Goal: Information Seeking & Learning: Learn about a topic

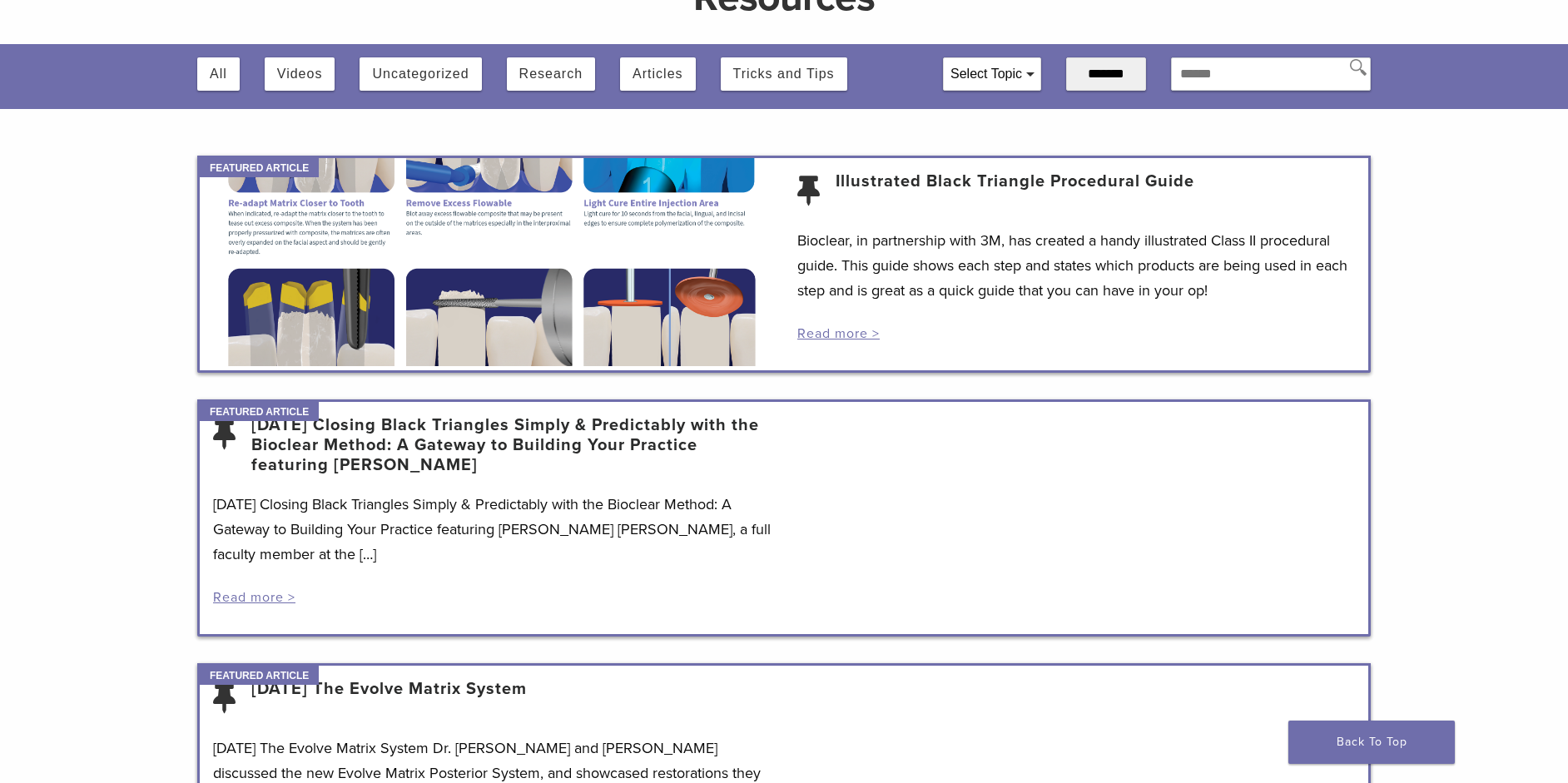
scroll to position [333, 0]
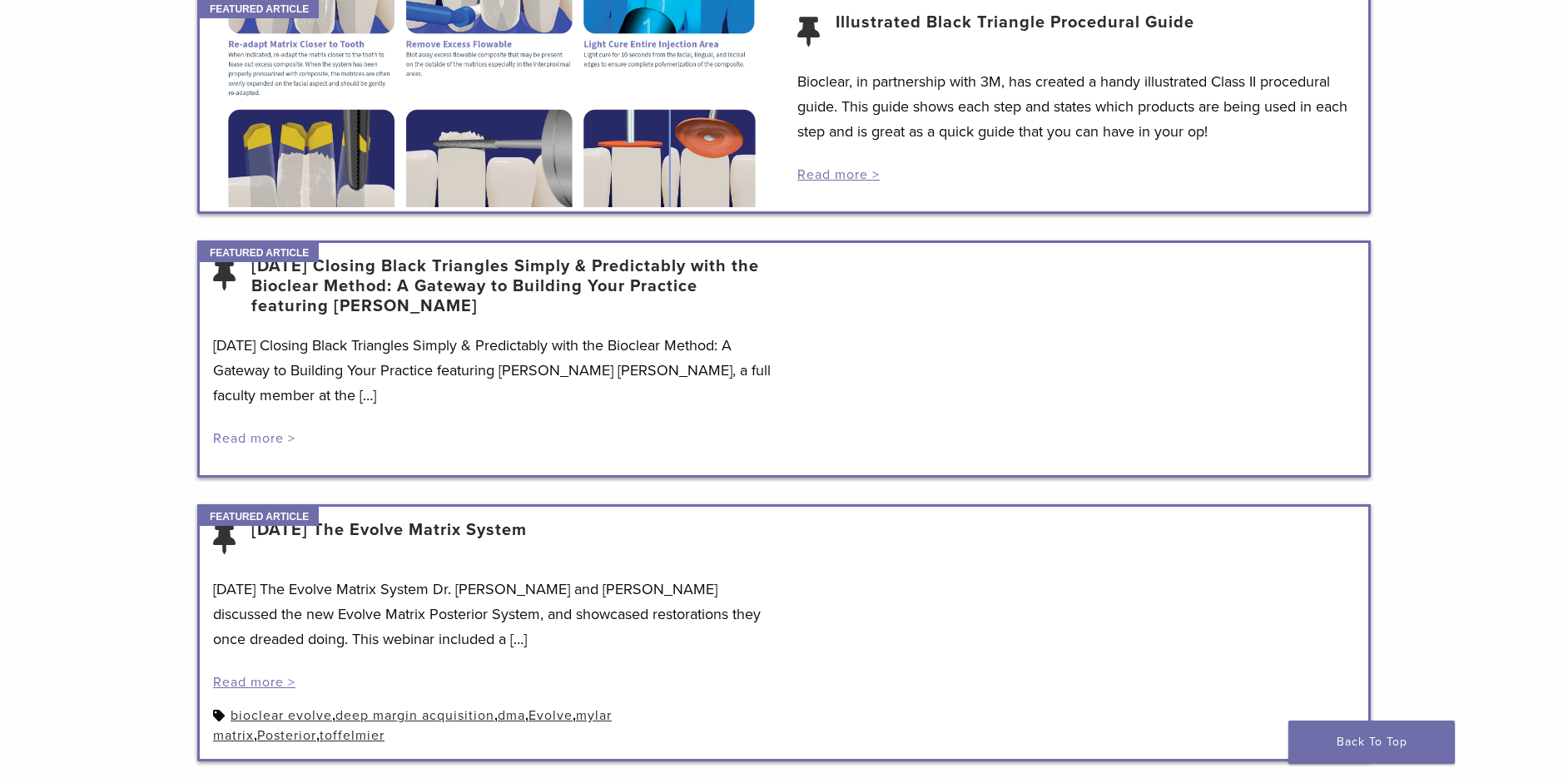
click at [256, 440] on link "Read more >" at bounding box center [254, 438] width 82 height 16
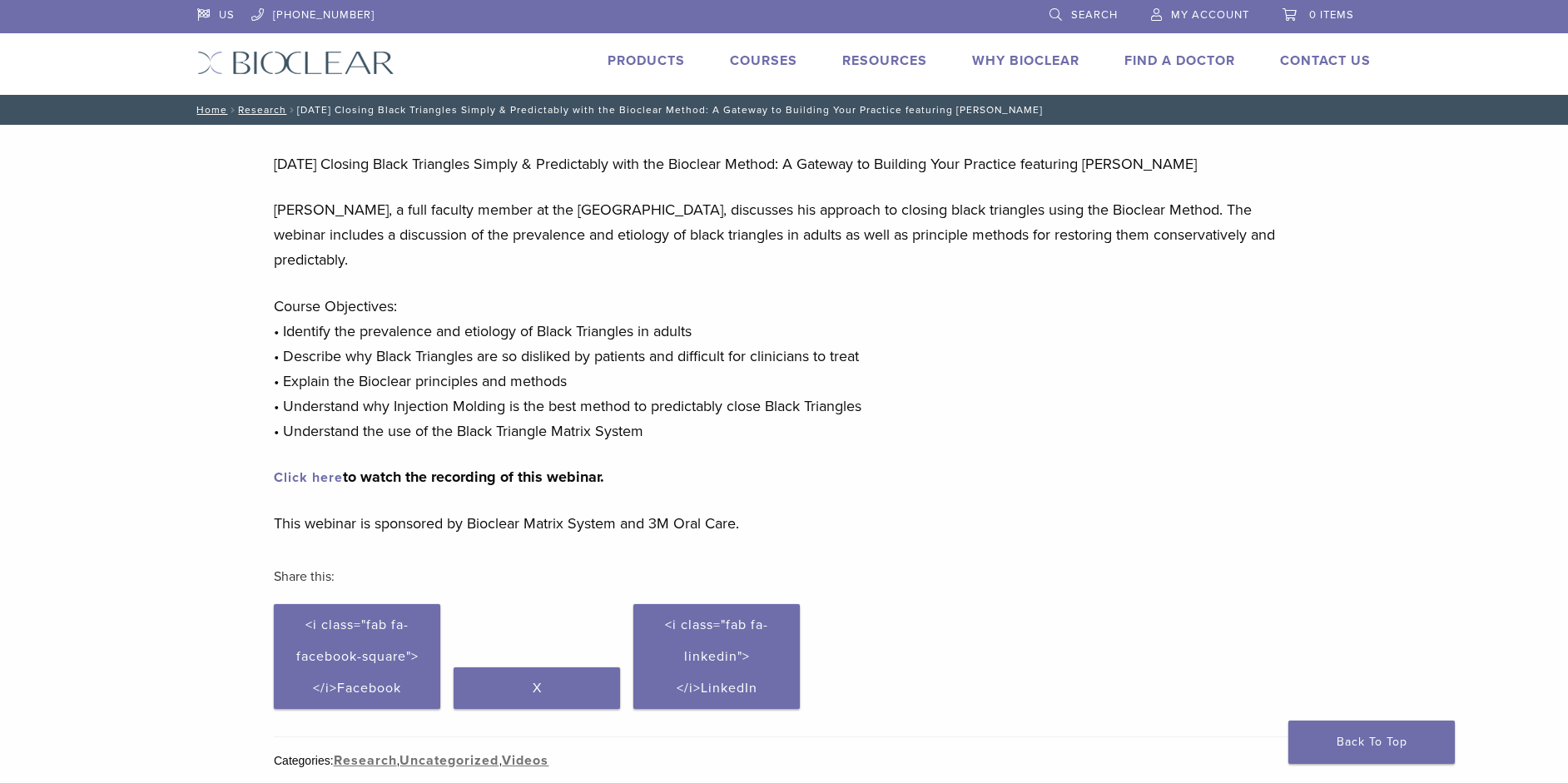
click at [313, 476] on link "Click here" at bounding box center [309, 477] width 69 height 16
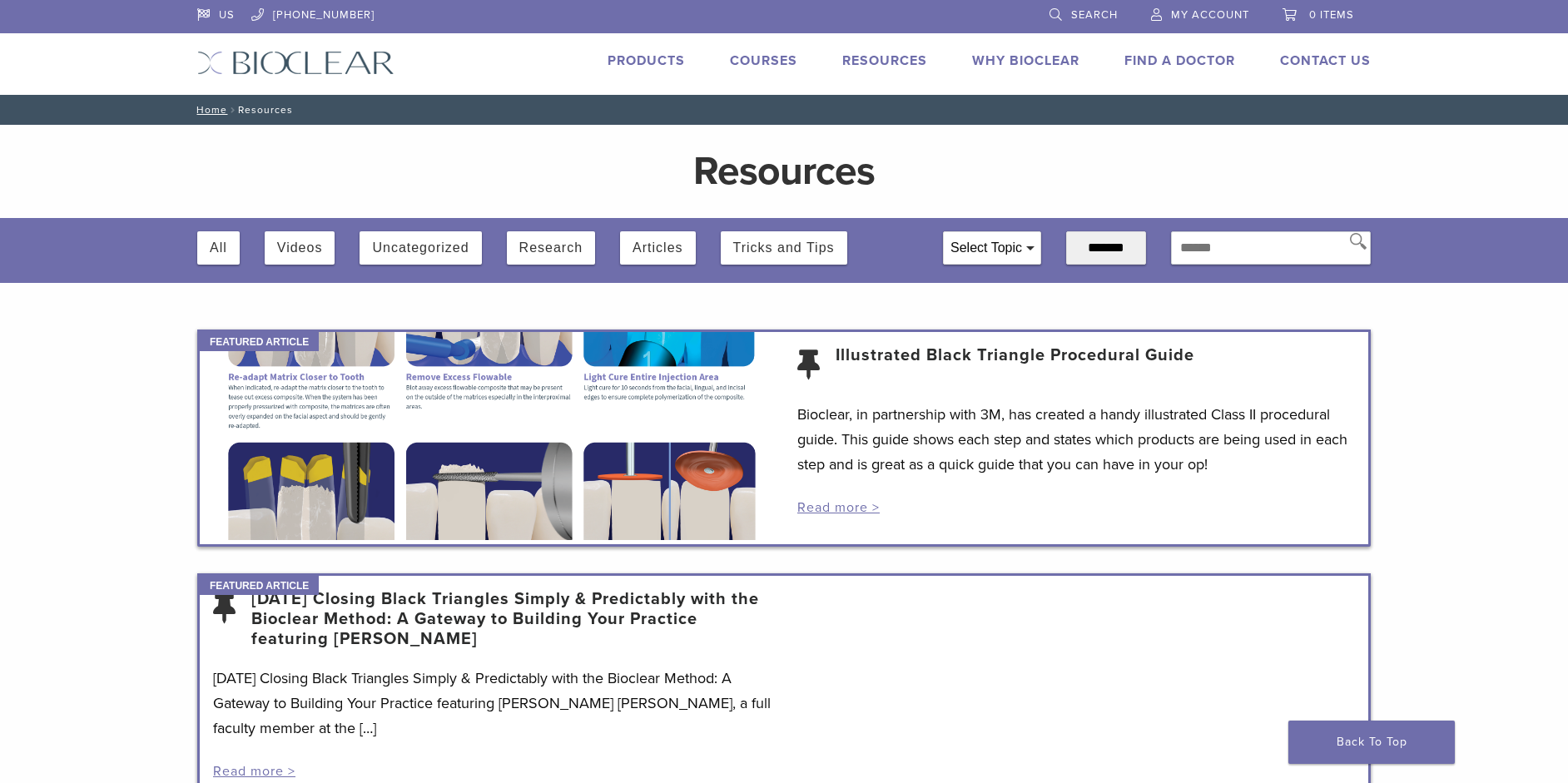
click at [1013, 58] on link "Why Bioclear" at bounding box center [1026, 60] width 108 height 16
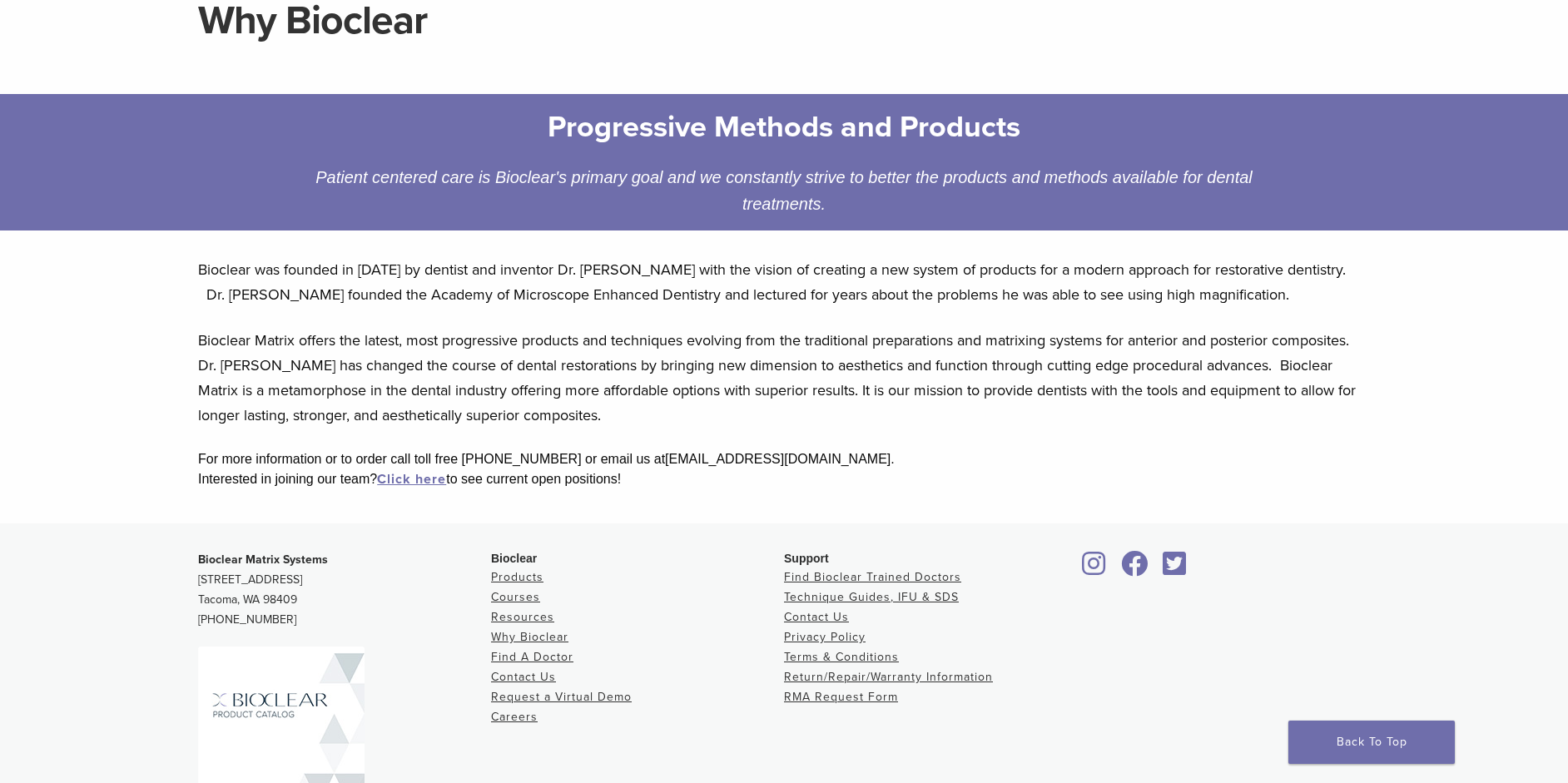
scroll to position [276, 0]
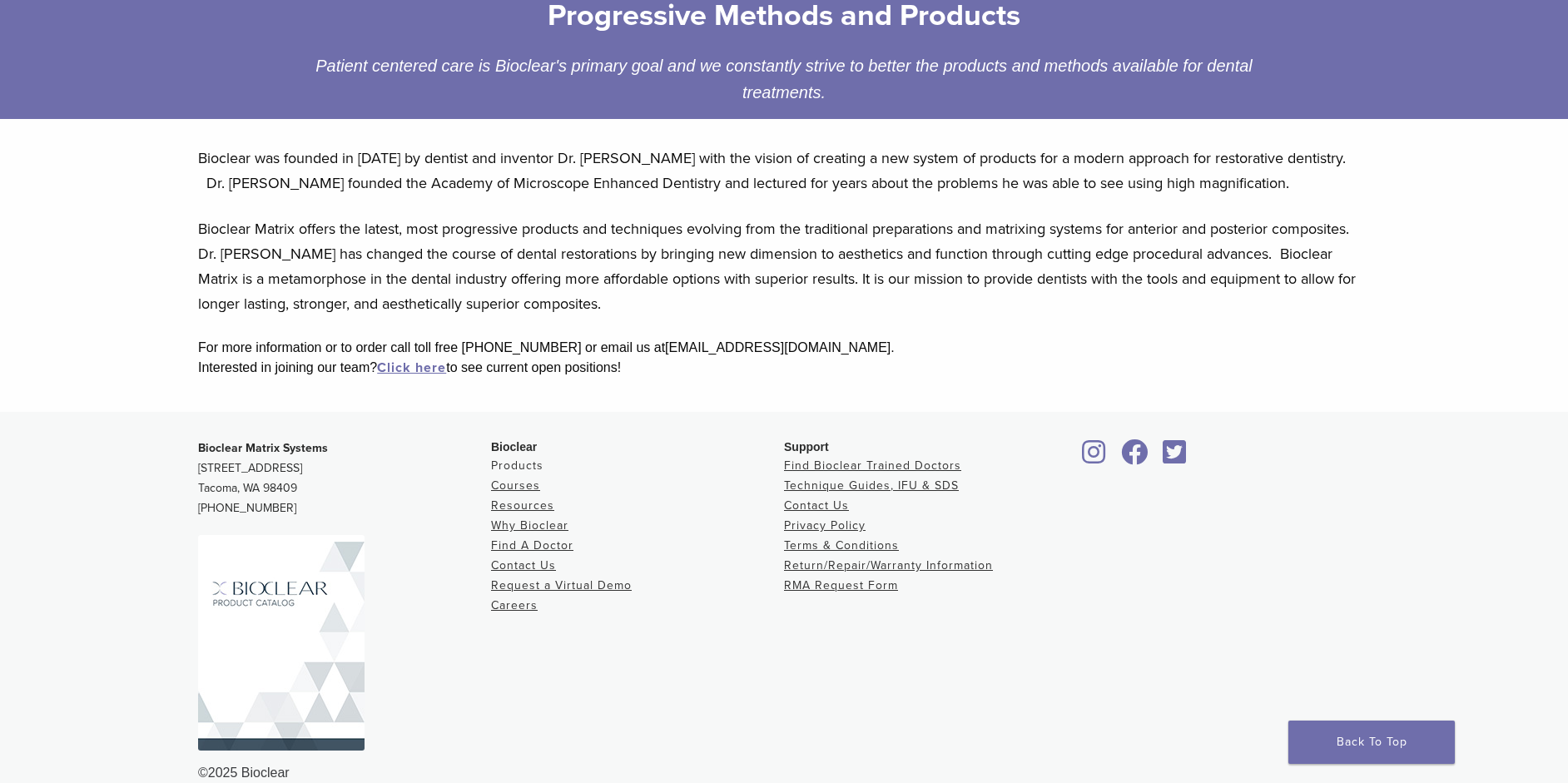
click at [523, 459] on link "Products" at bounding box center [517, 466] width 52 height 14
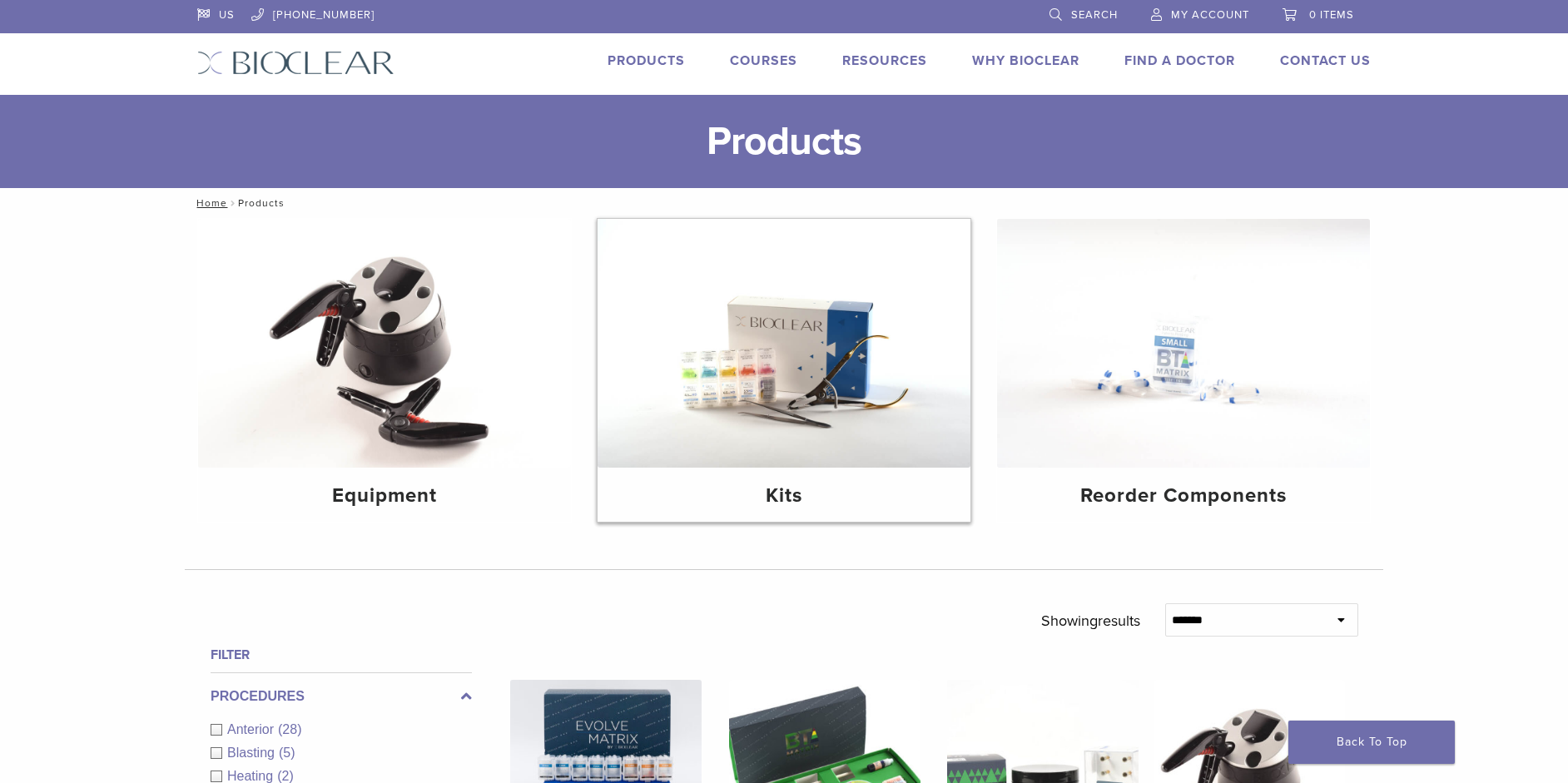
click at [812, 424] on img at bounding box center [784, 343] width 373 height 249
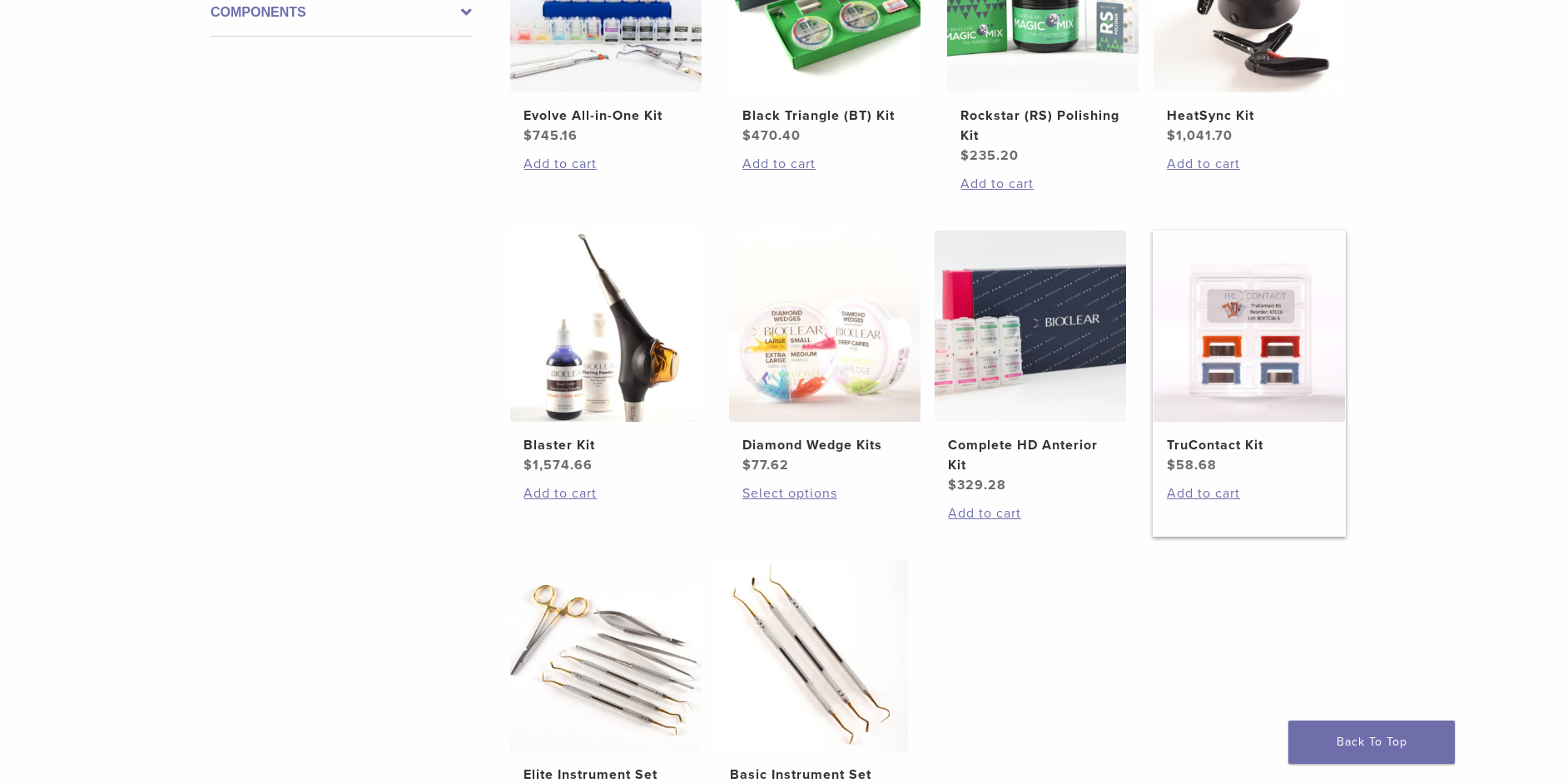
scroll to position [250, 0]
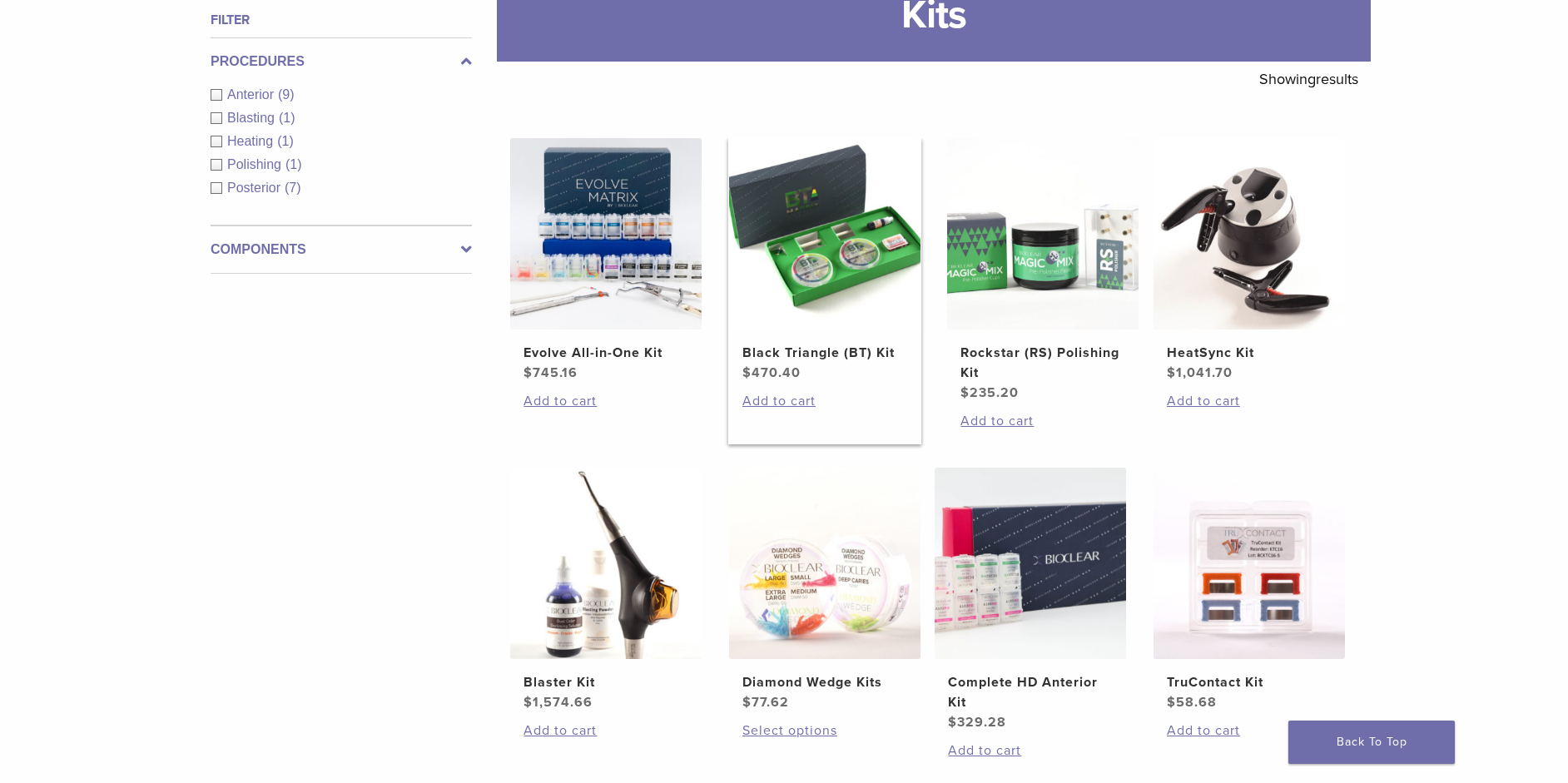
click at [806, 356] on h2 "Black Triangle (BT) Kit" at bounding box center [825, 352] width 165 height 20
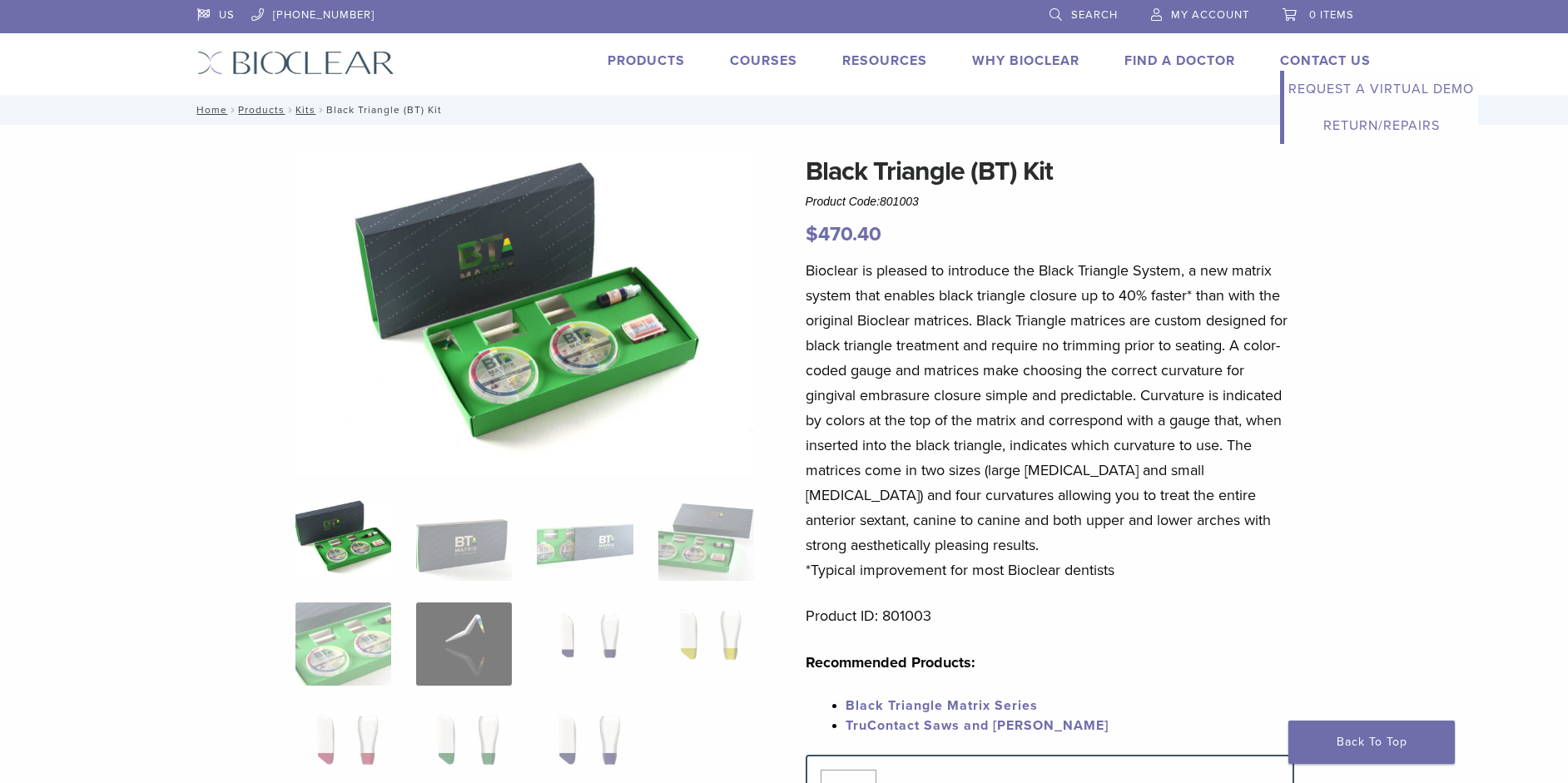
click at [1321, 61] on link "Contact Us" at bounding box center [1325, 60] width 91 height 16
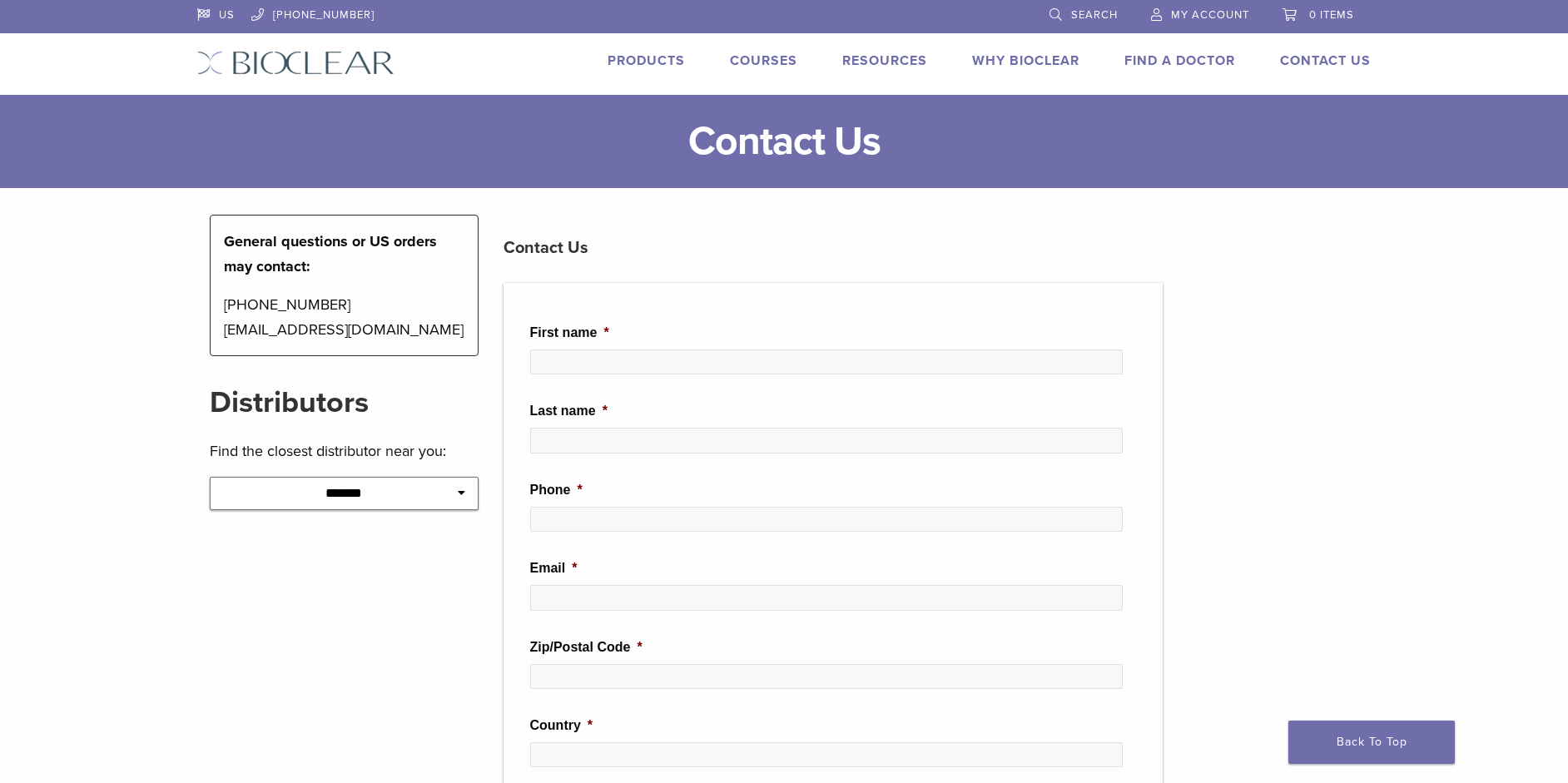
click at [627, 67] on link "Products" at bounding box center [646, 60] width 77 height 16
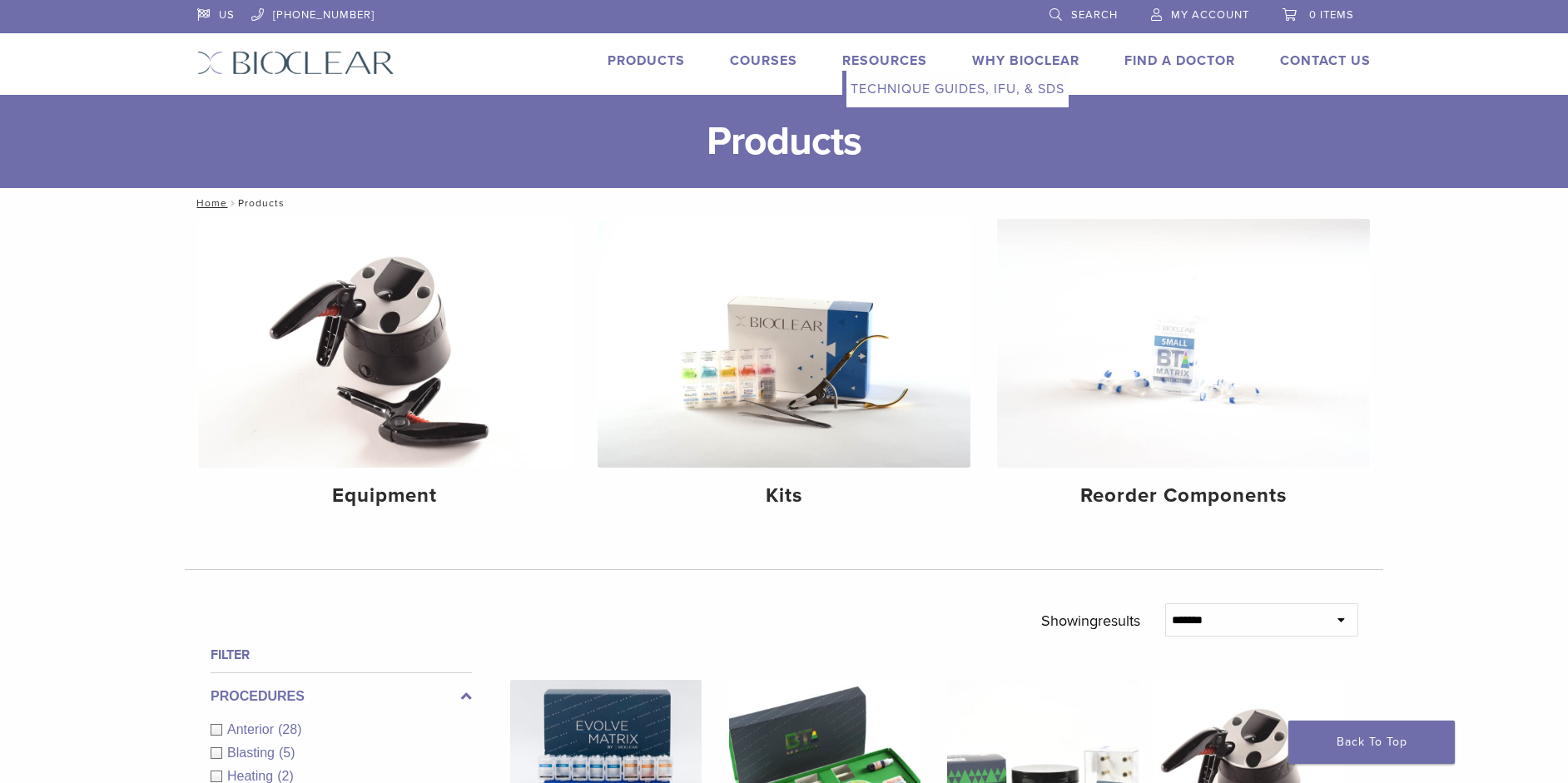
click at [860, 61] on link "Resources" at bounding box center [885, 60] width 85 height 16
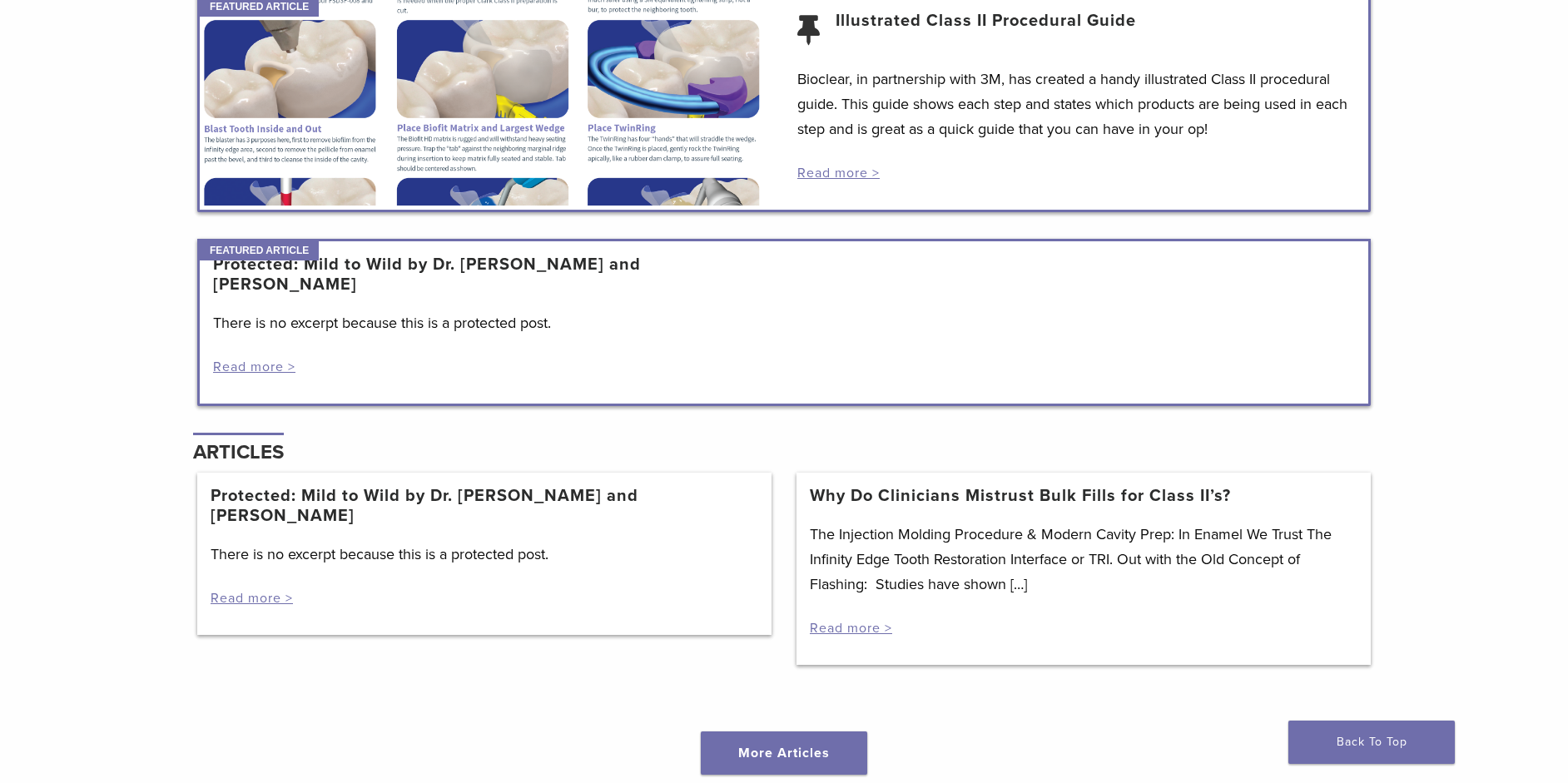
scroll to position [1748, 0]
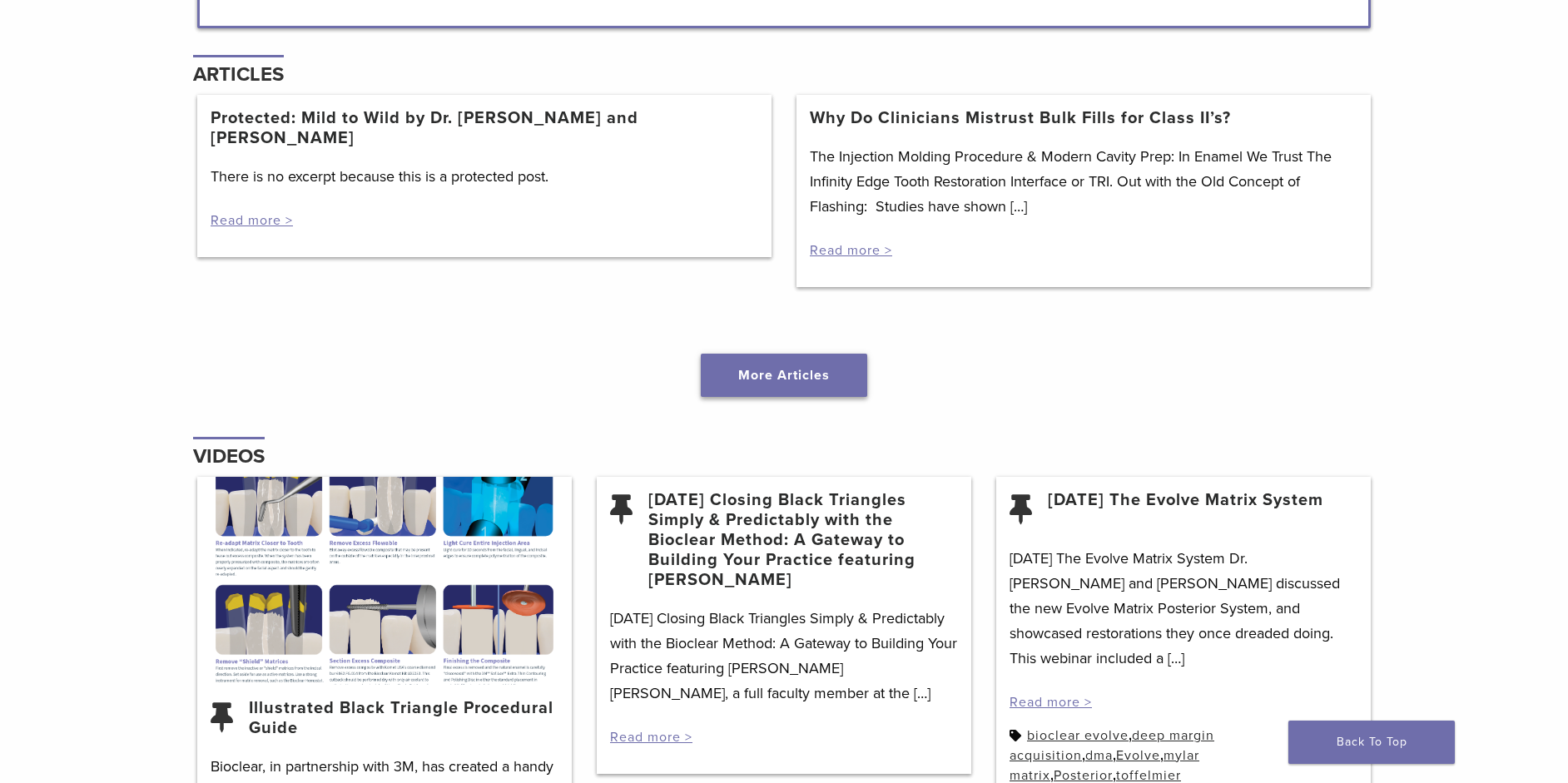
click at [832, 372] on link "More Articles" at bounding box center [784, 375] width 167 height 43
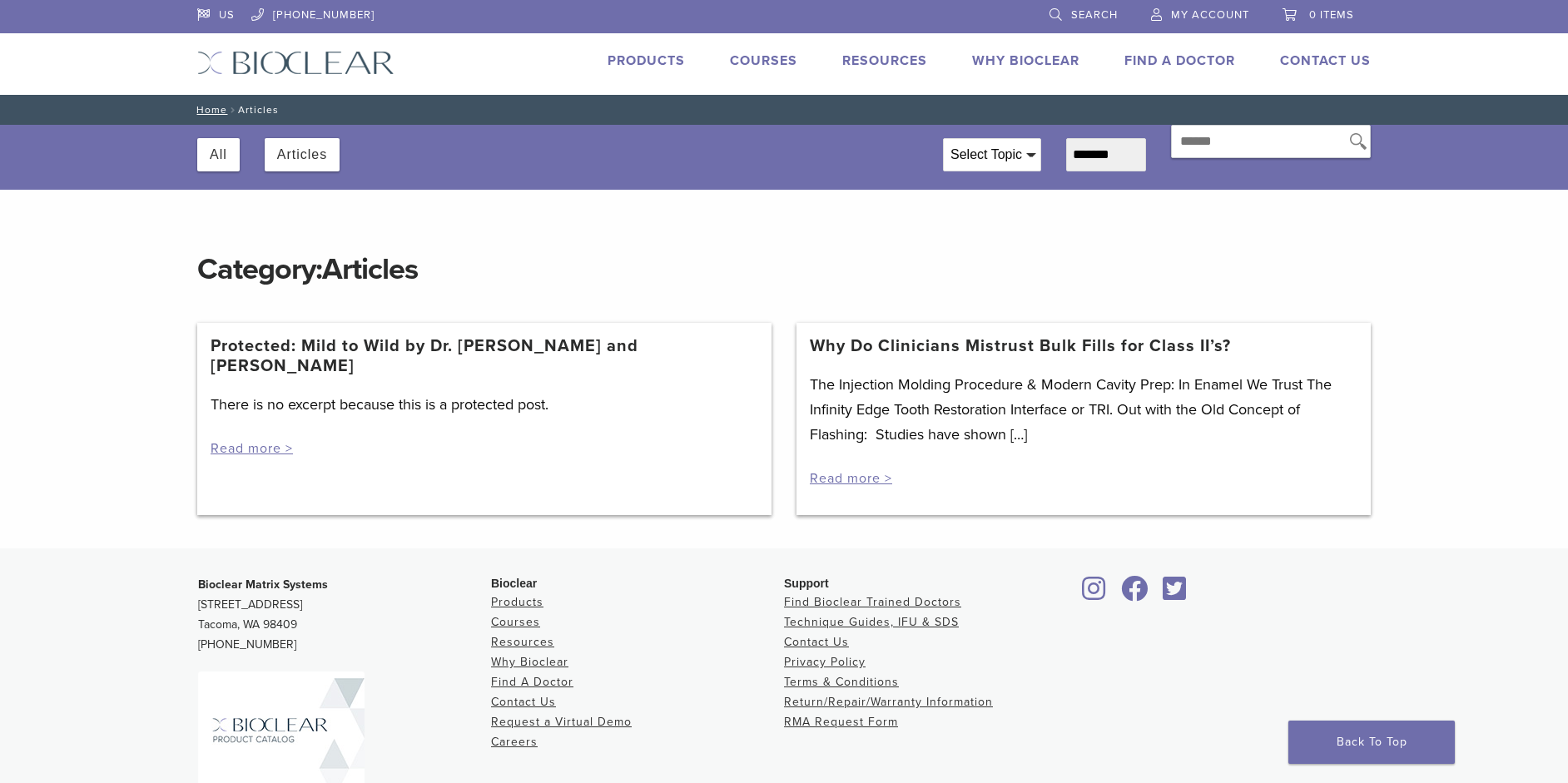
scroll to position [163, 0]
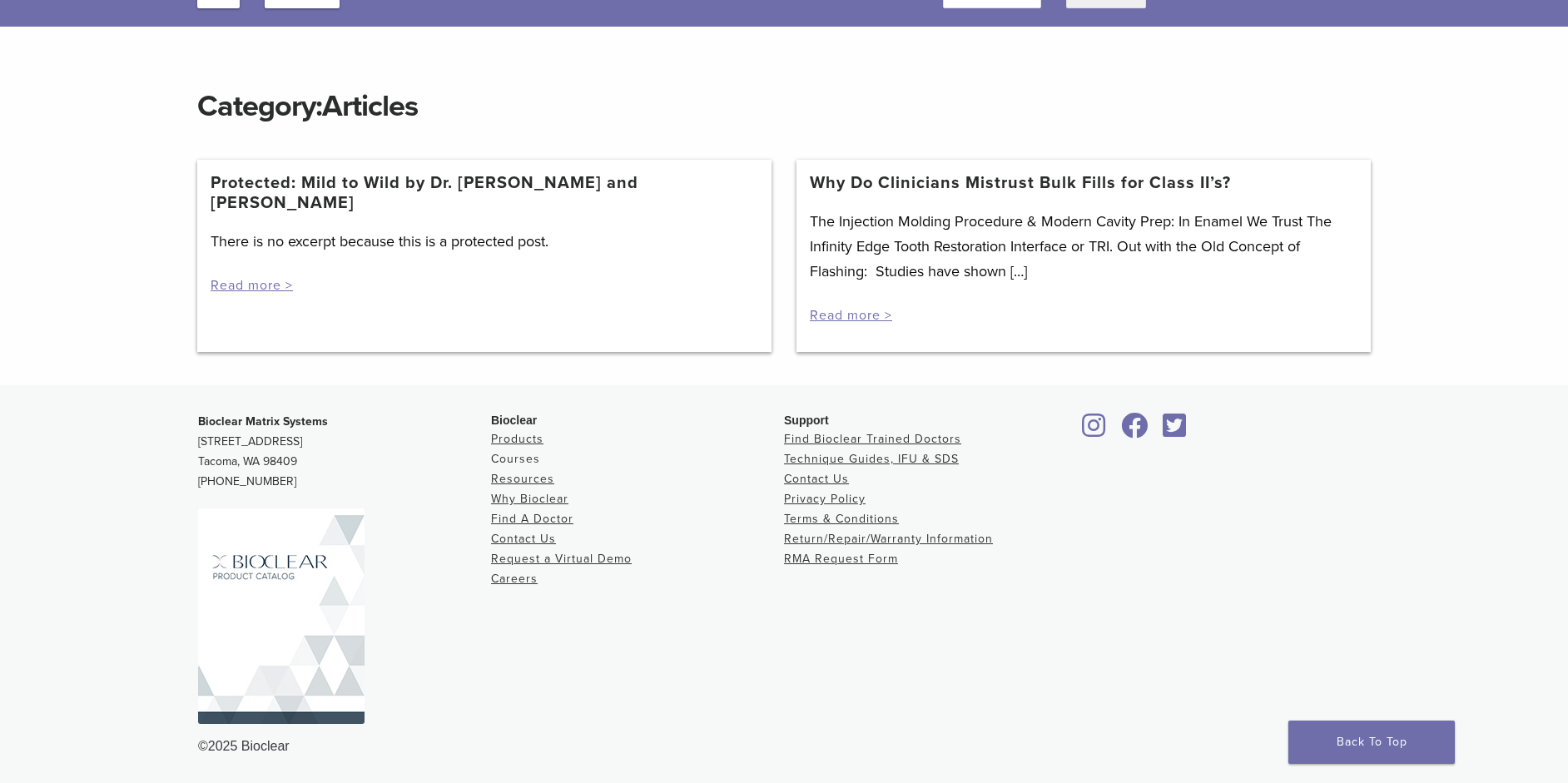
click at [526, 453] on link "Courses" at bounding box center [515, 459] width 49 height 14
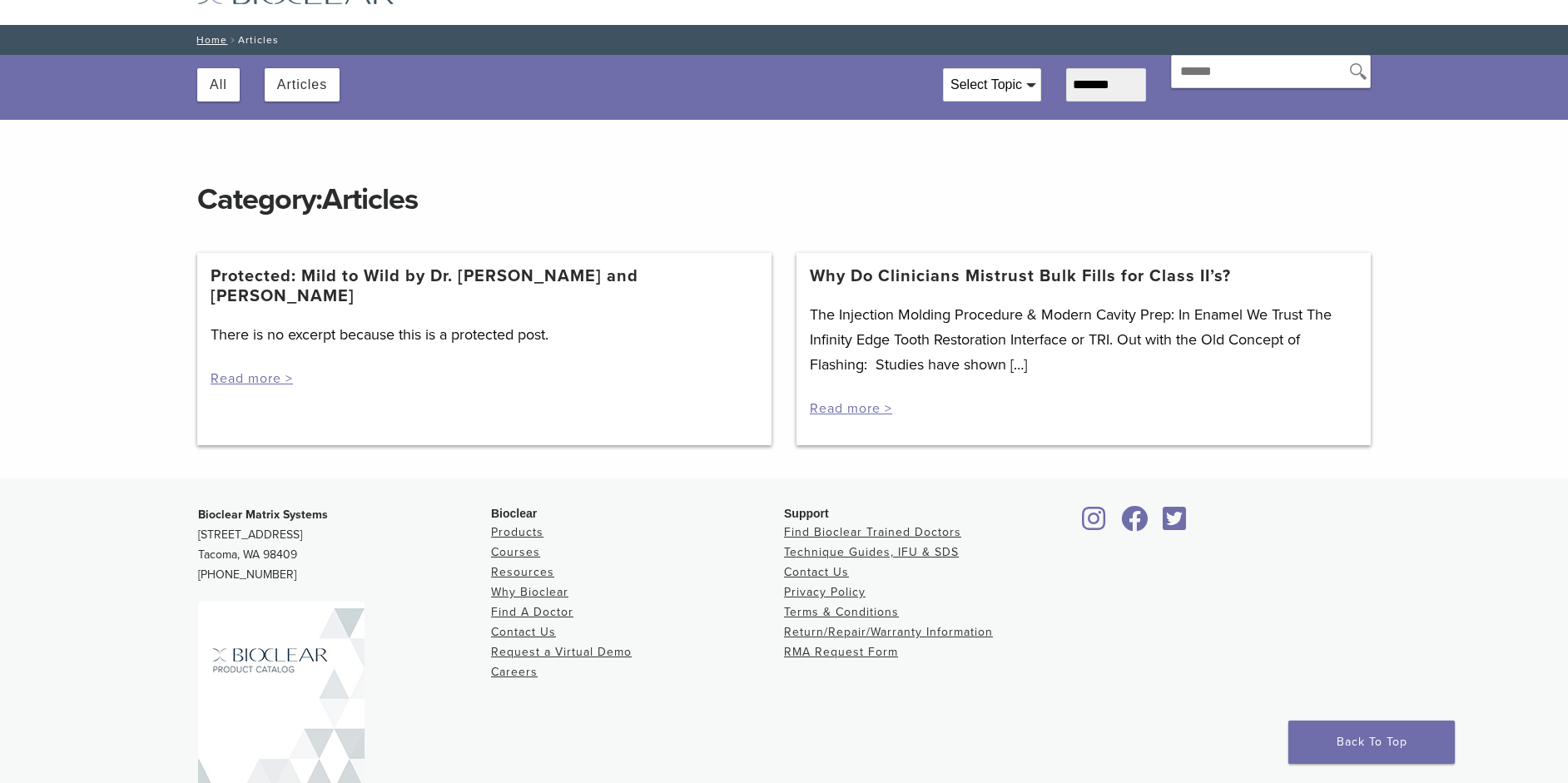
scroll to position [0, 0]
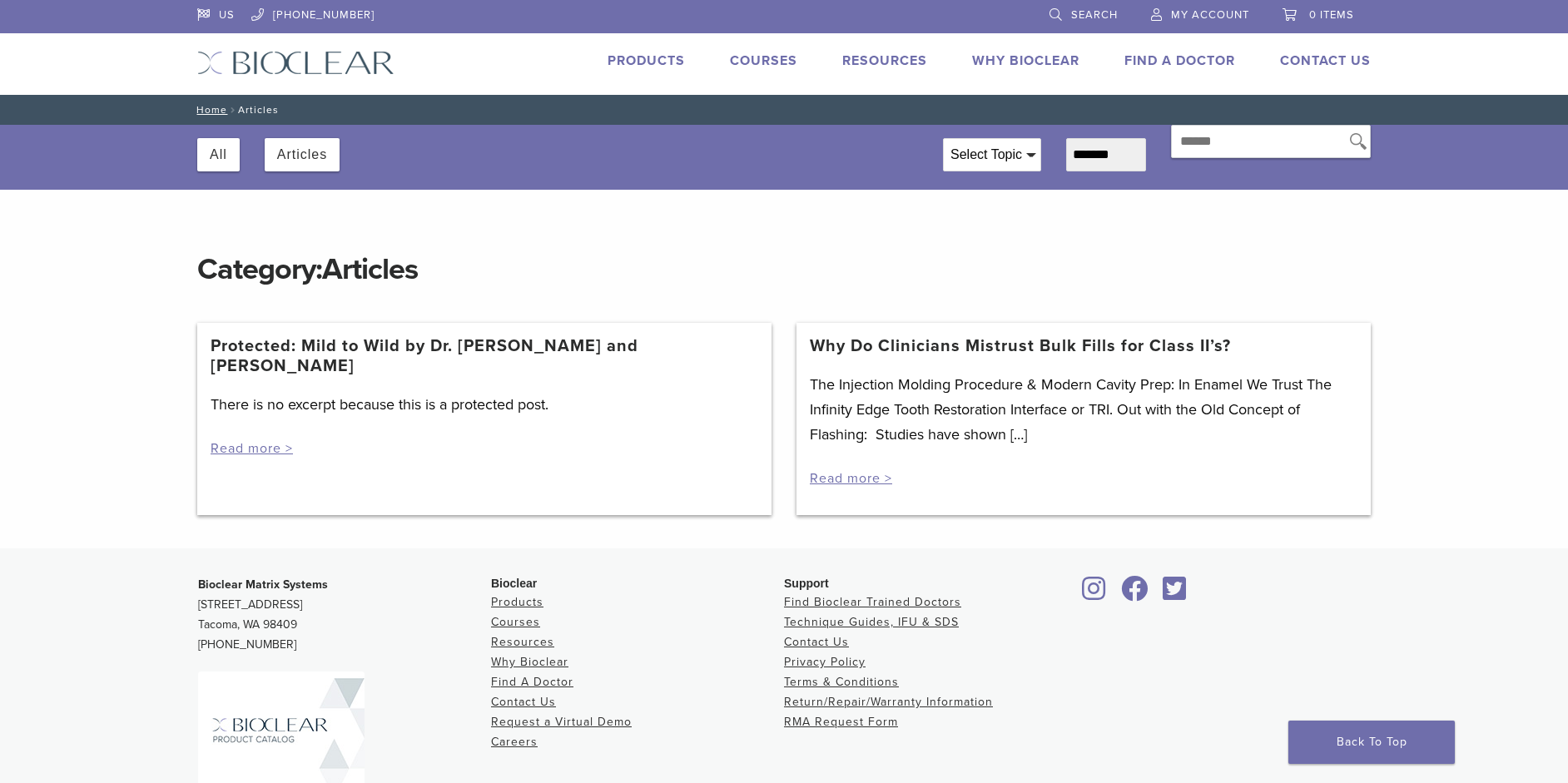
click at [652, 55] on link "Products" at bounding box center [646, 60] width 77 height 16
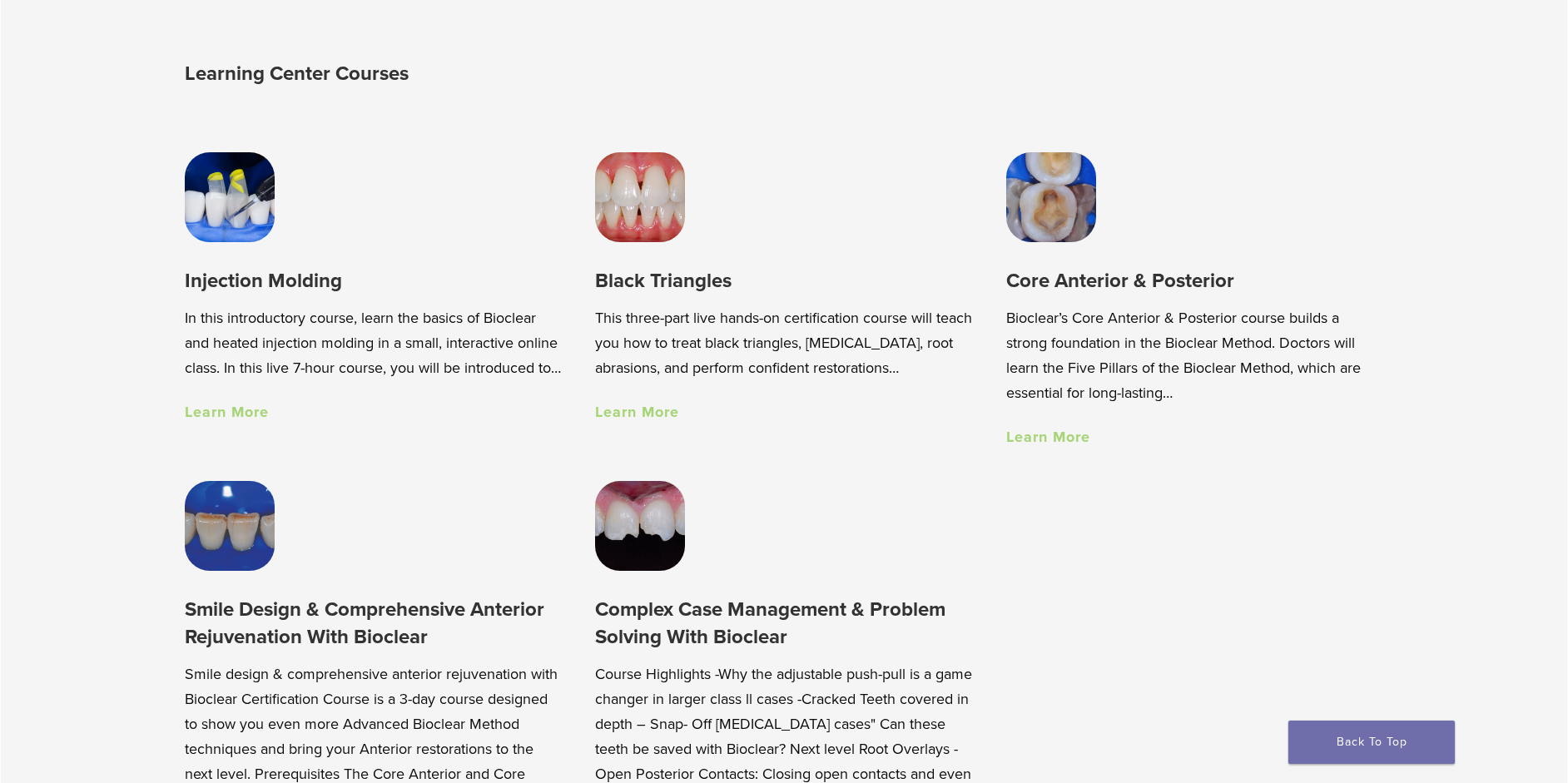
scroll to position [1249, 0]
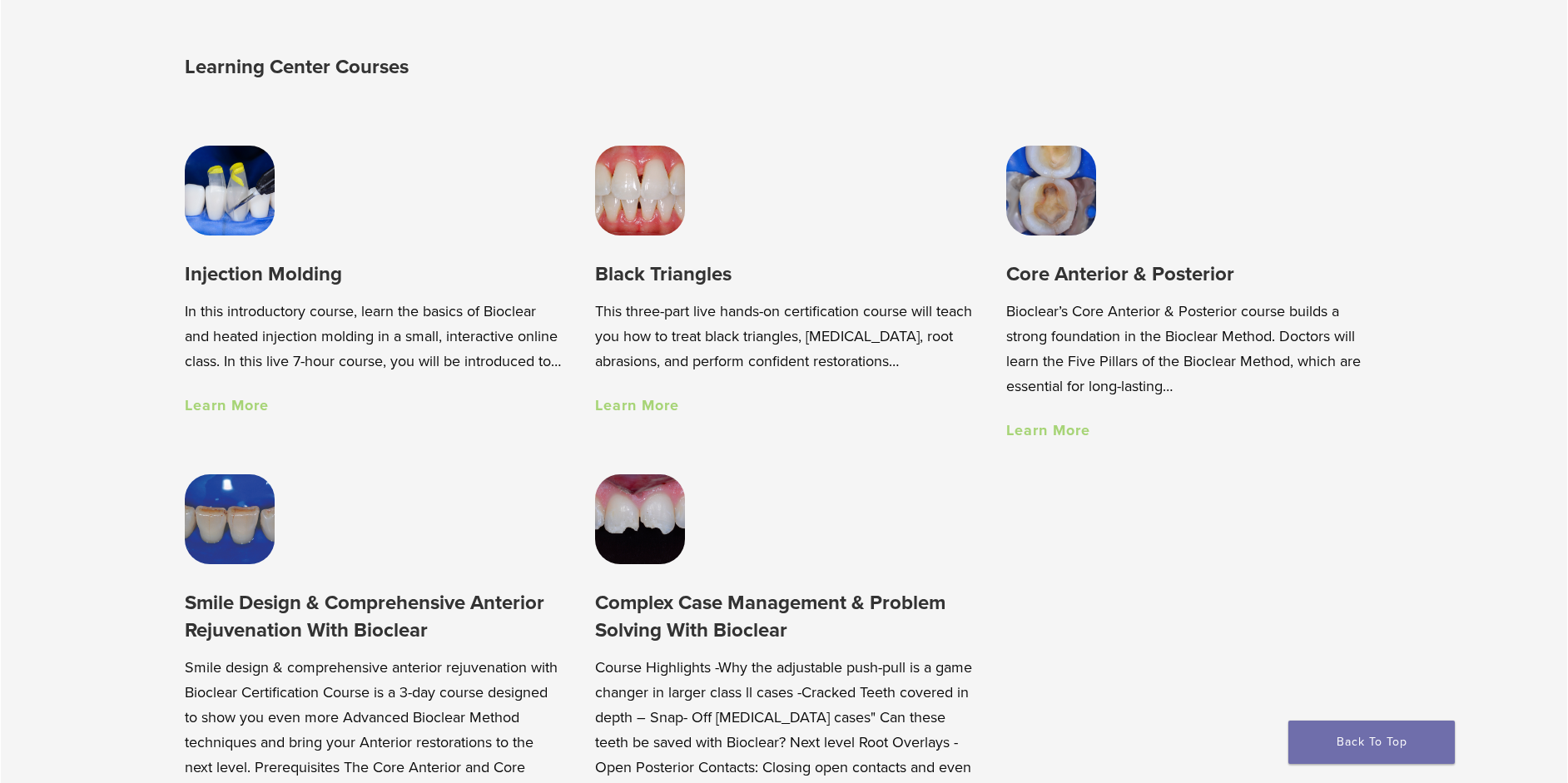
click at [649, 232] on img at bounding box center [640, 191] width 90 height 90
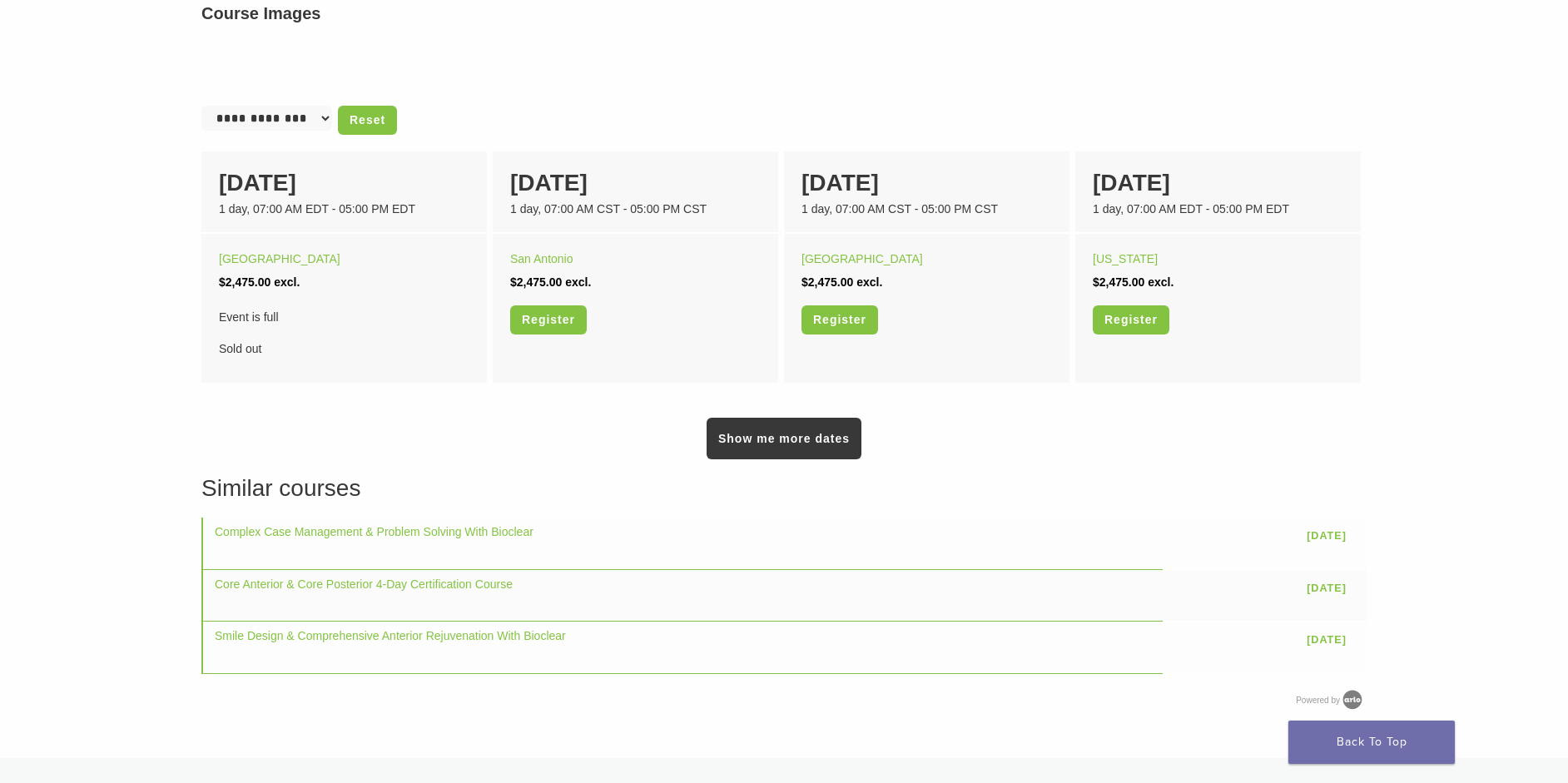
scroll to position [1080, 0]
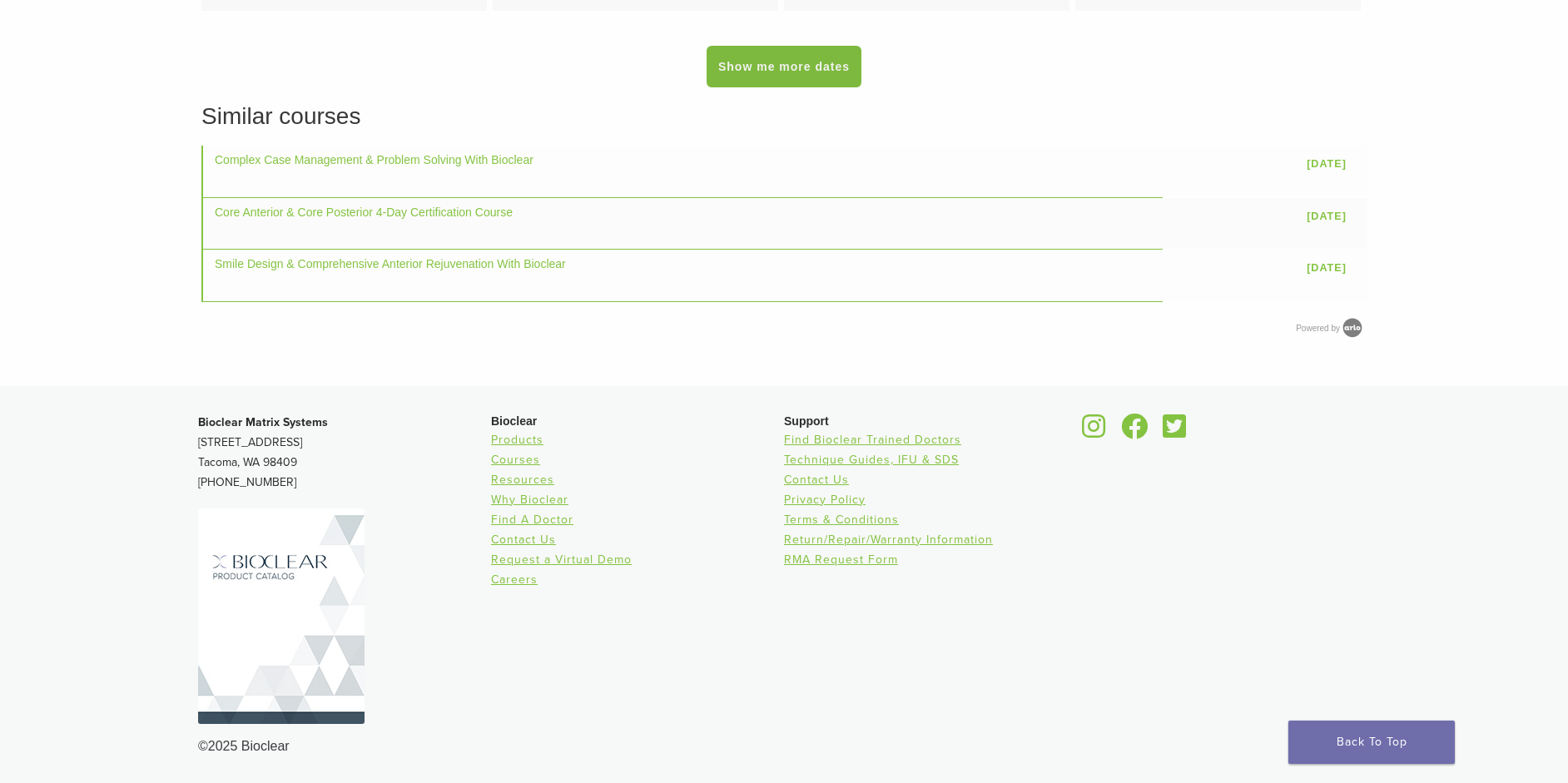
click at [769, 88] on link "Show me more dates" at bounding box center [784, 67] width 155 height 42
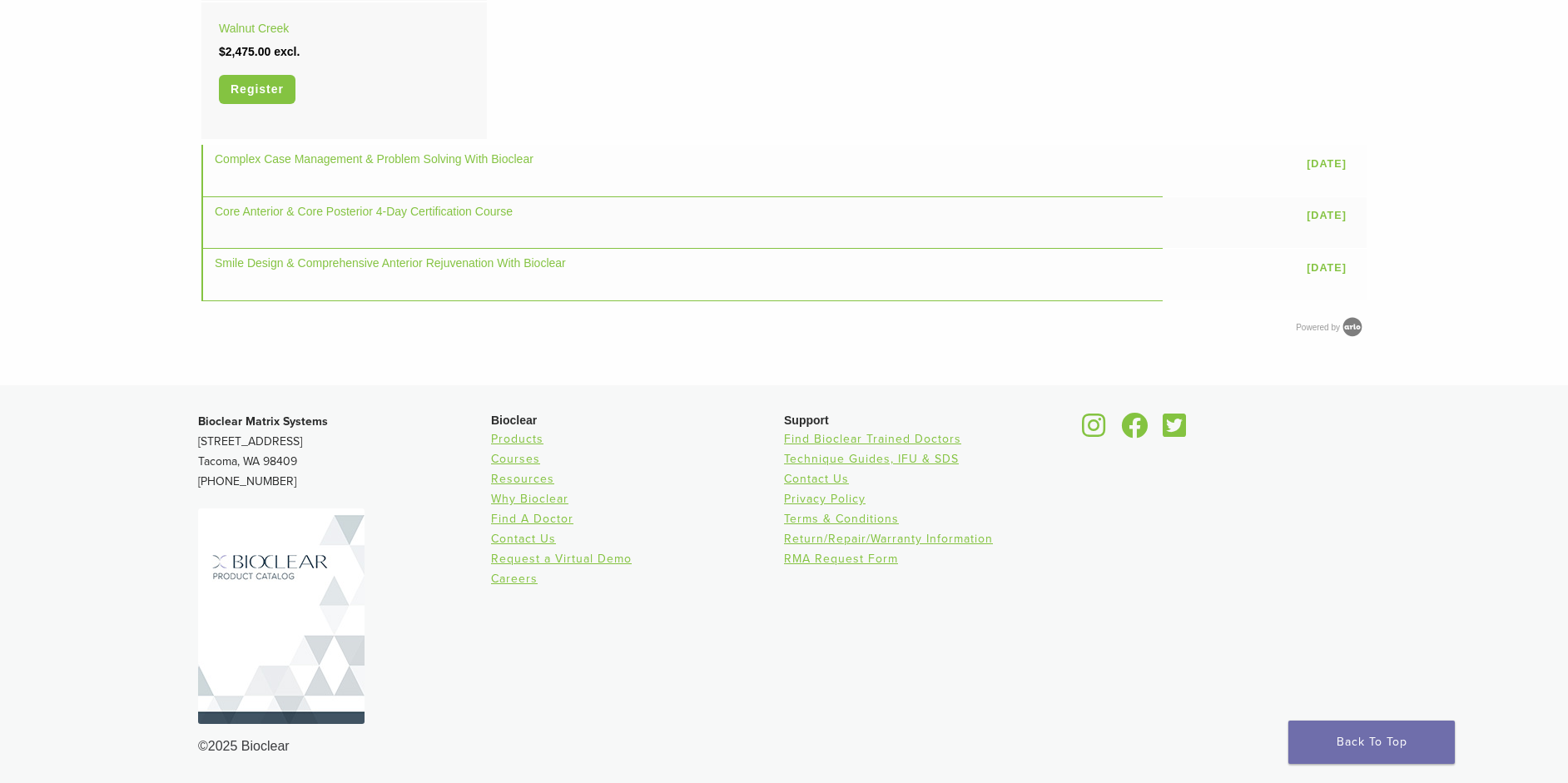
scroll to position [1508, 0]
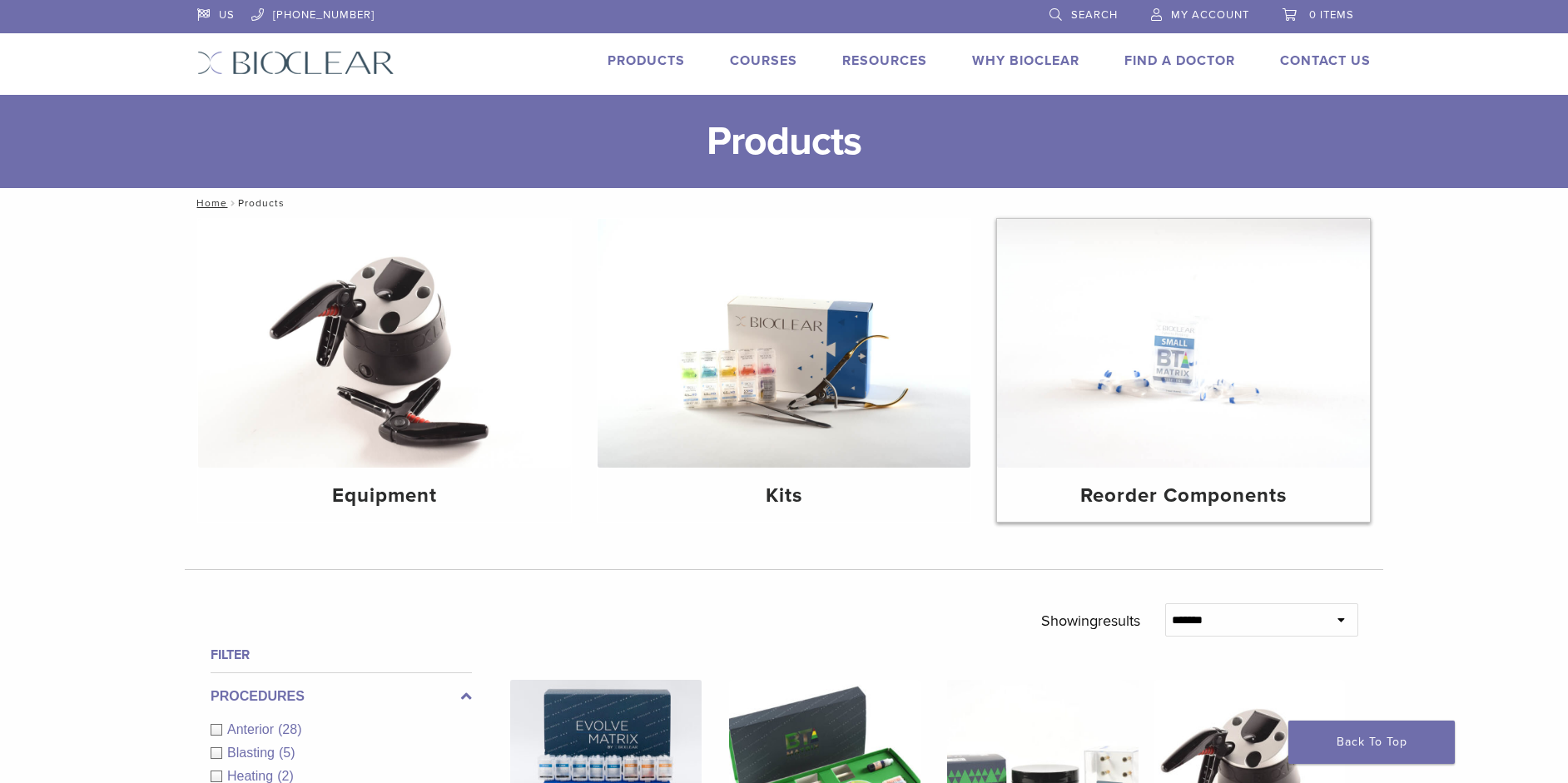
click at [1175, 382] on img at bounding box center [1184, 343] width 373 height 249
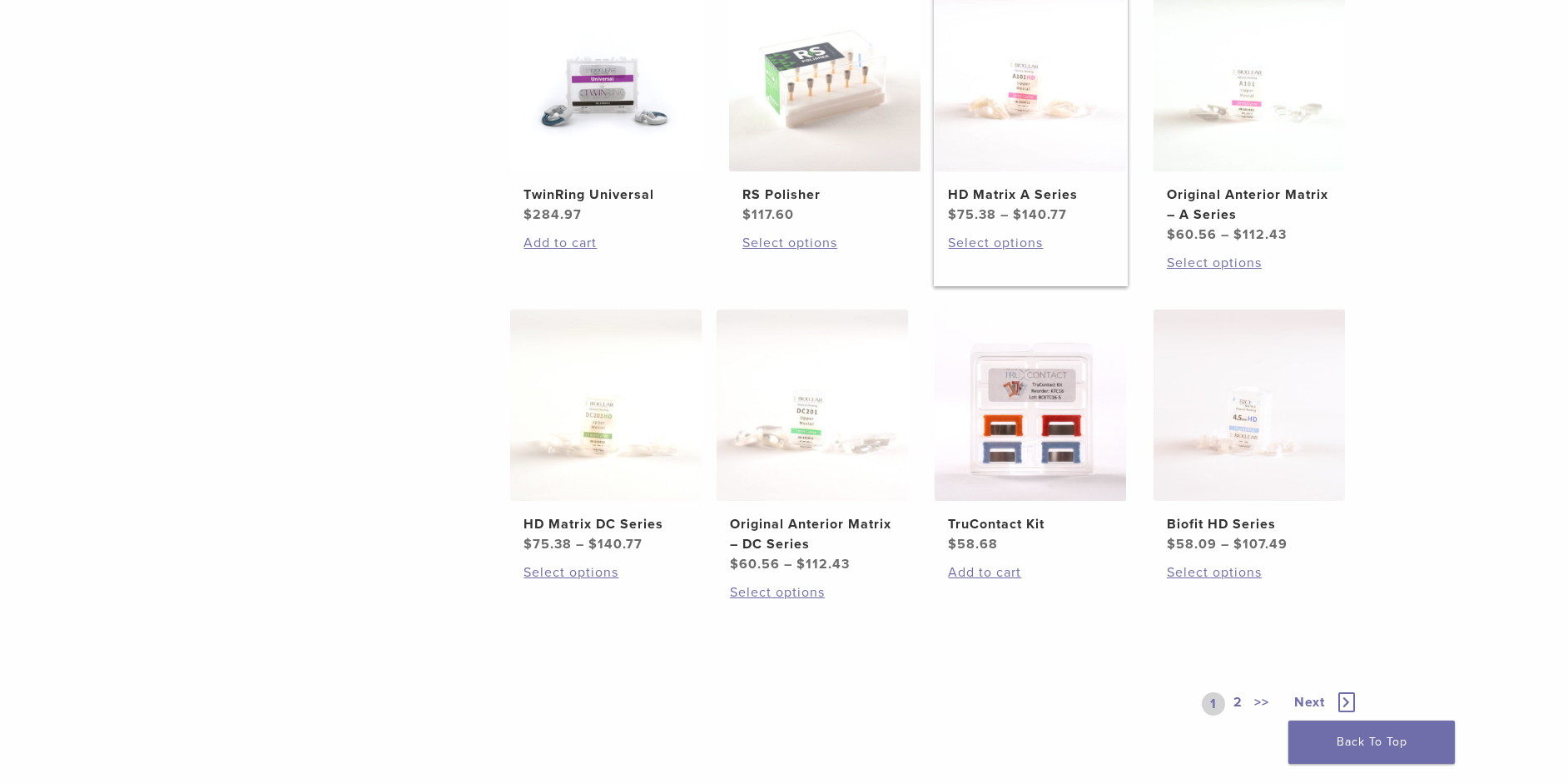
scroll to position [916, 0]
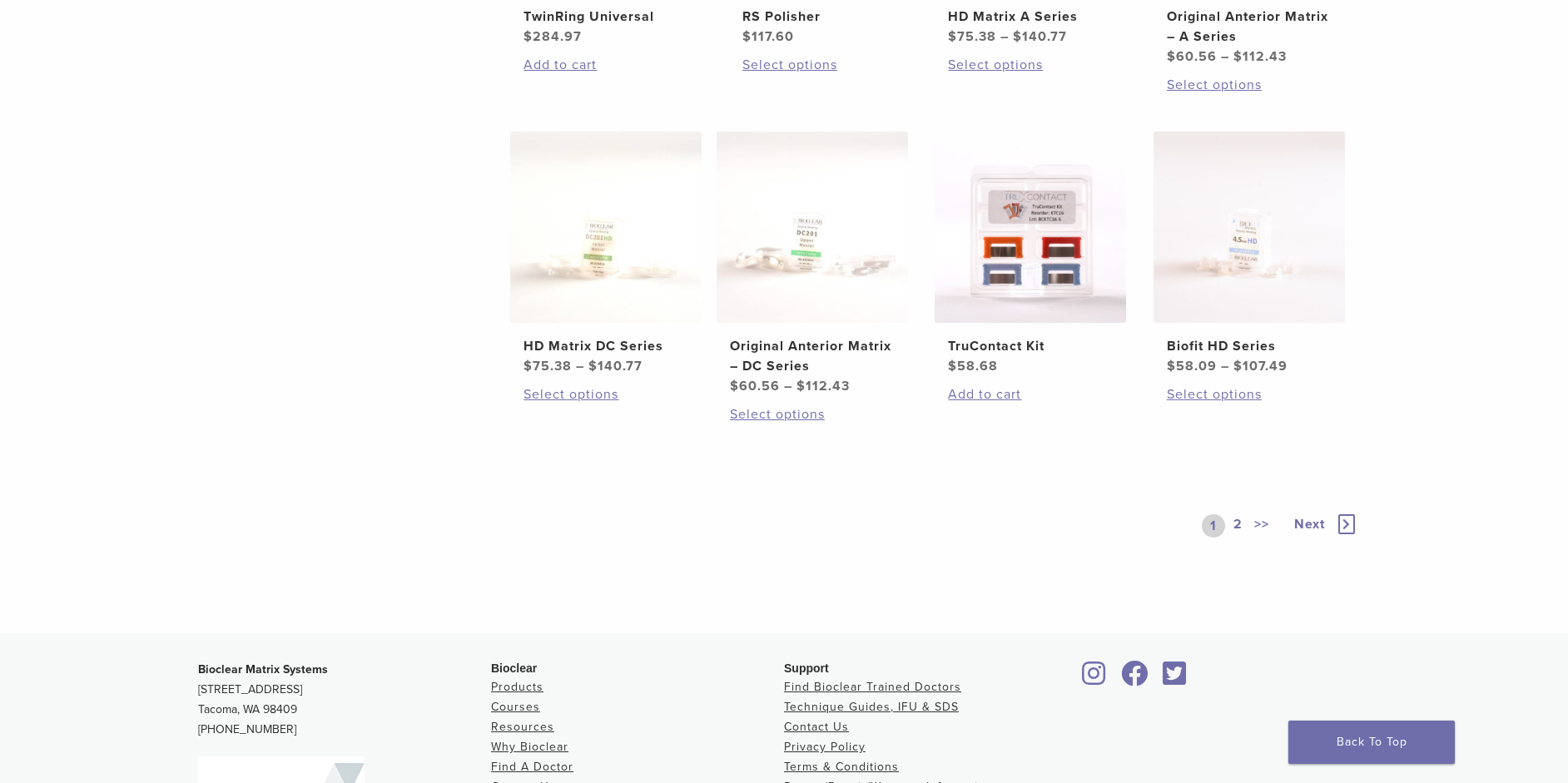
click at [1348, 525] on icon at bounding box center [1346, 524] width 16 height 20
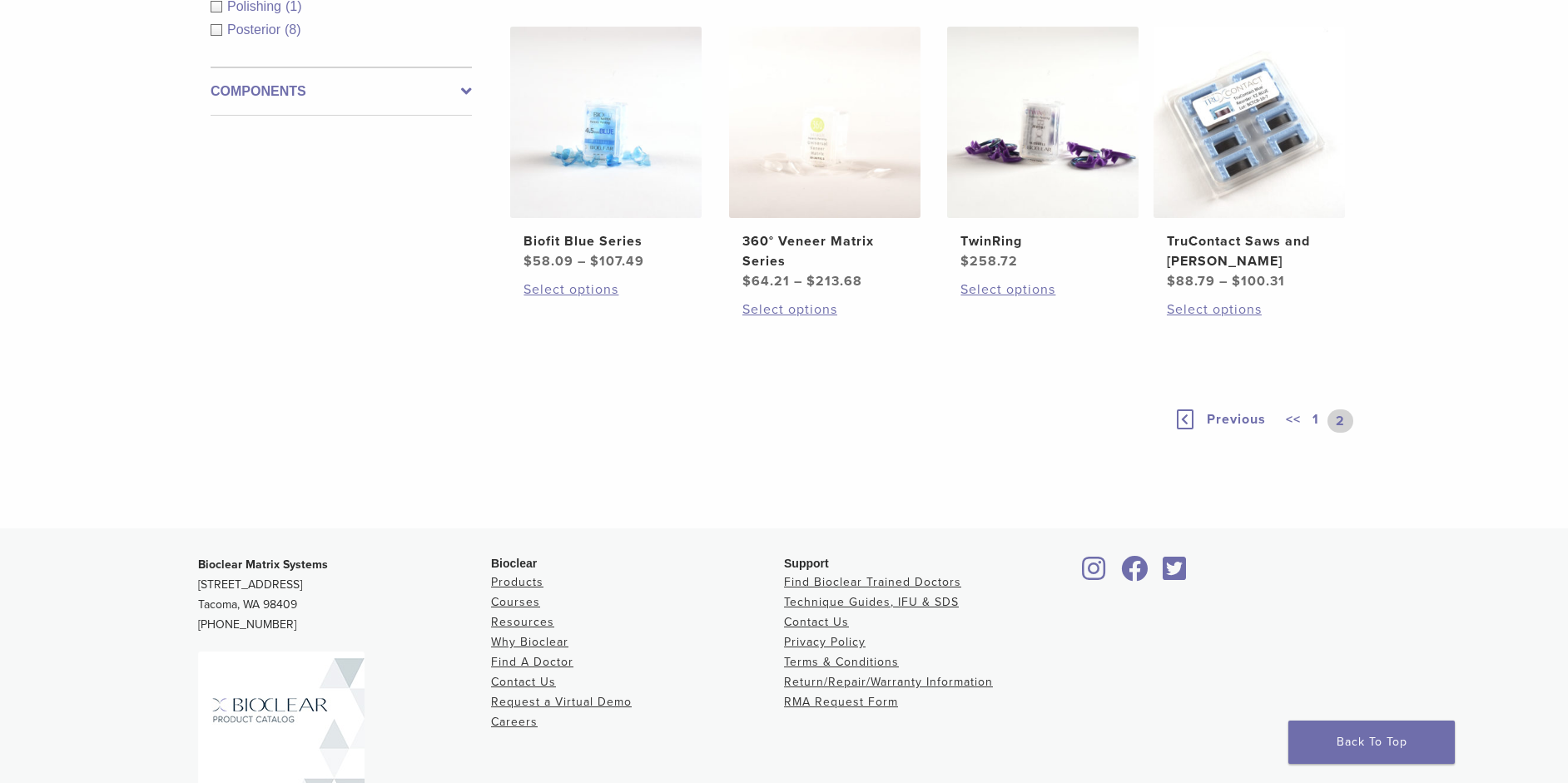
scroll to position [5, 0]
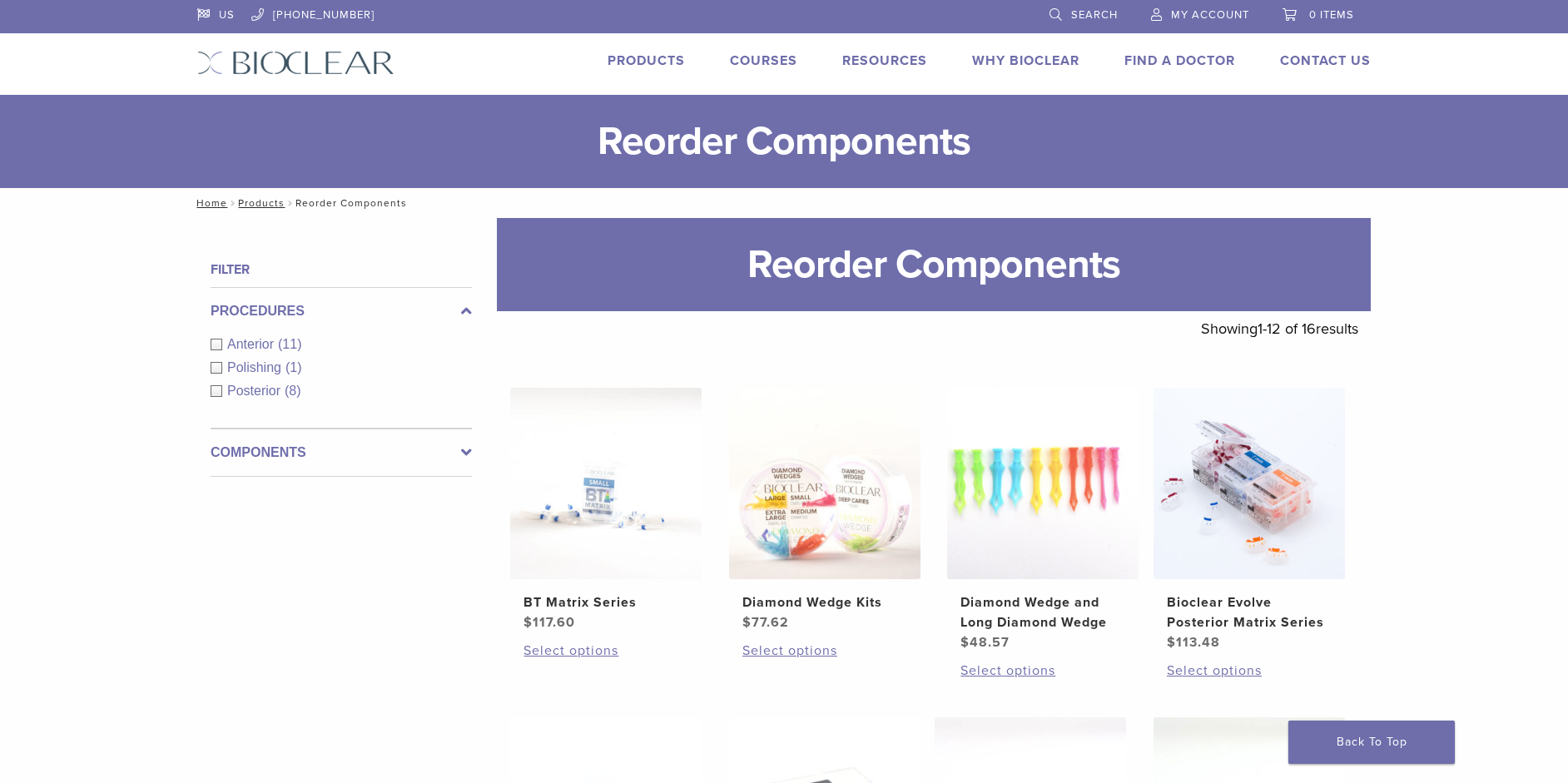
click at [633, 62] on link "Products" at bounding box center [646, 60] width 77 height 16
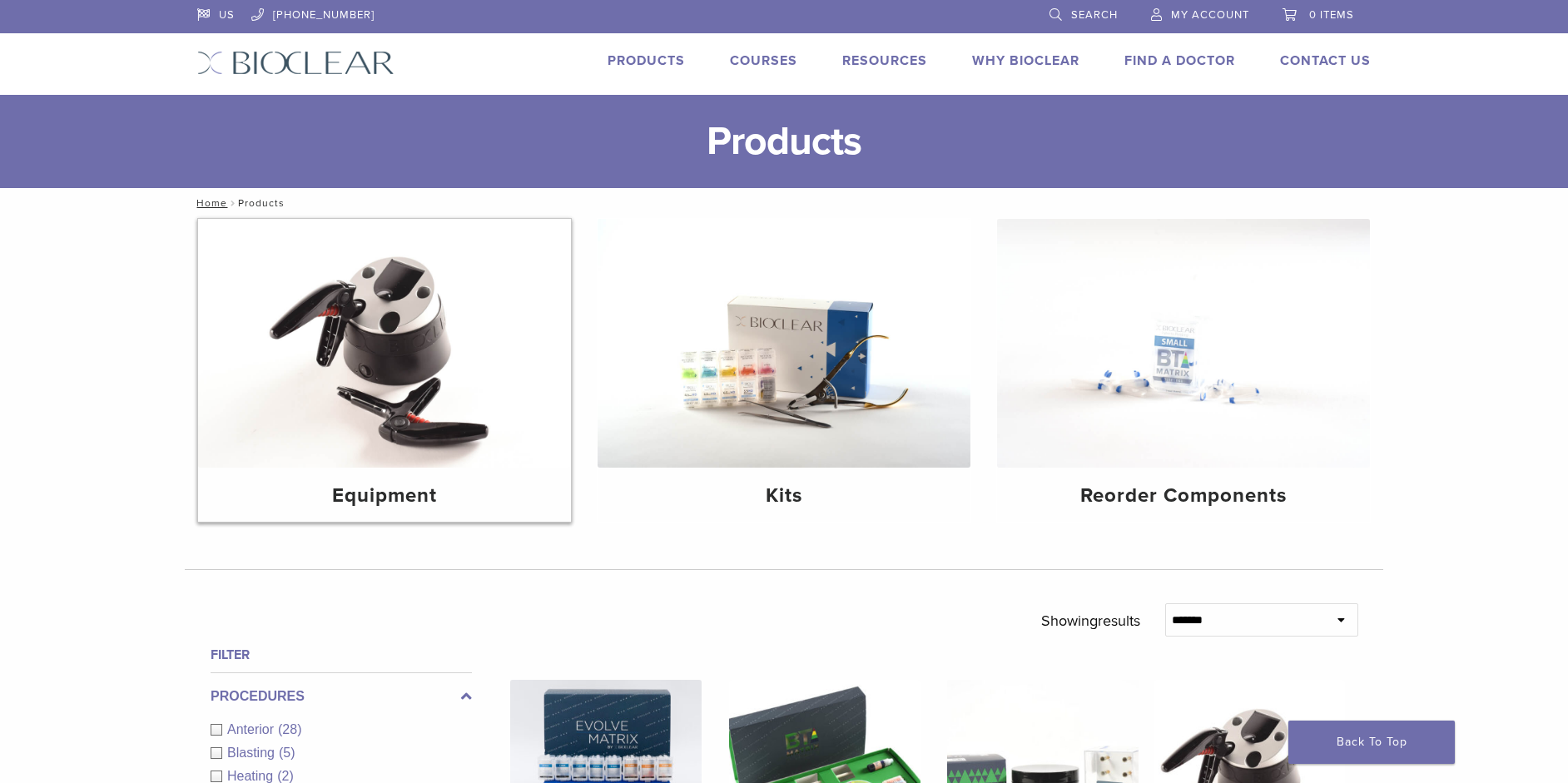
click at [342, 323] on img at bounding box center [384, 343] width 373 height 249
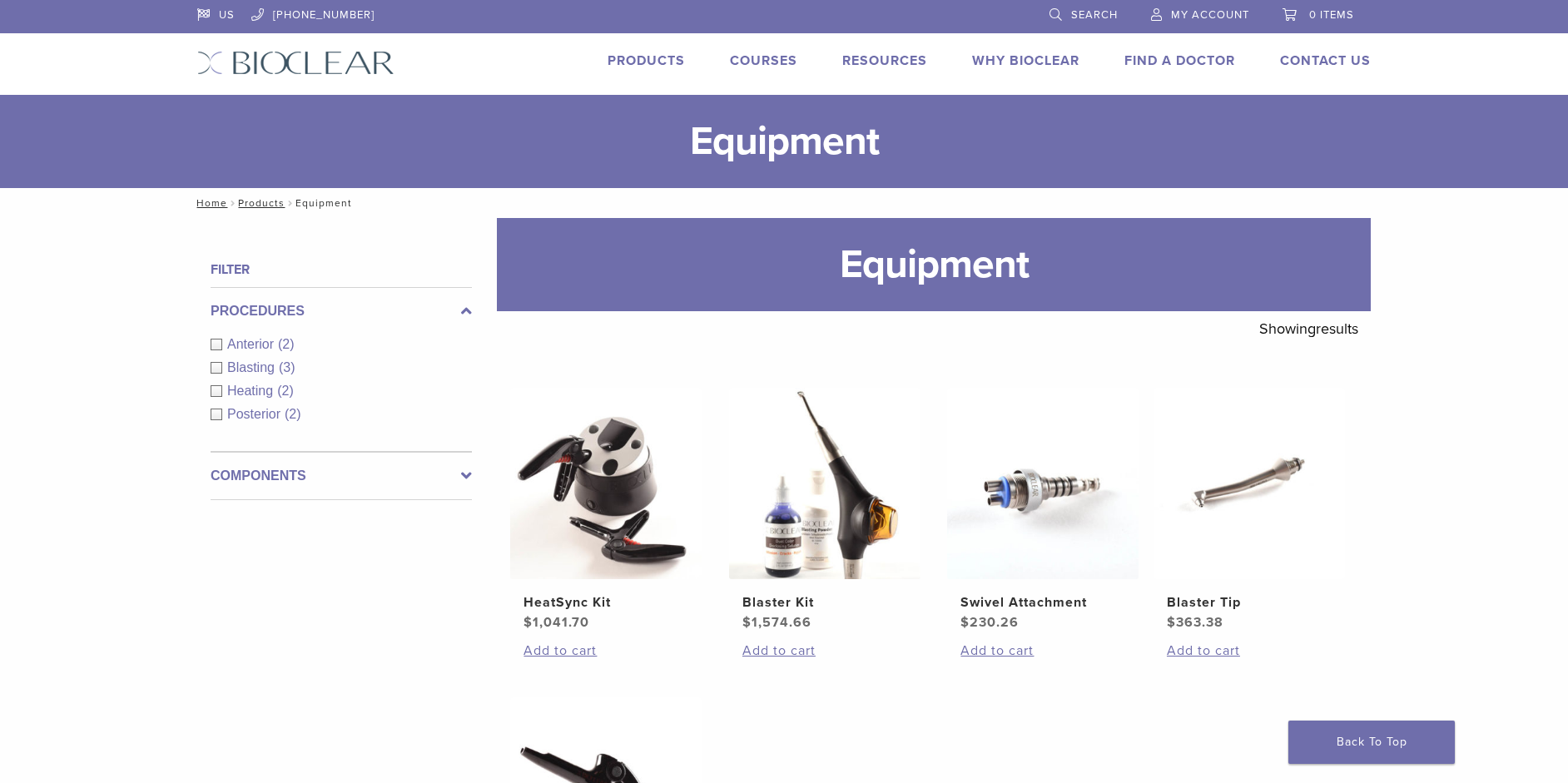
click at [665, 59] on link "Products" at bounding box center [646, 60] width 77 height 16
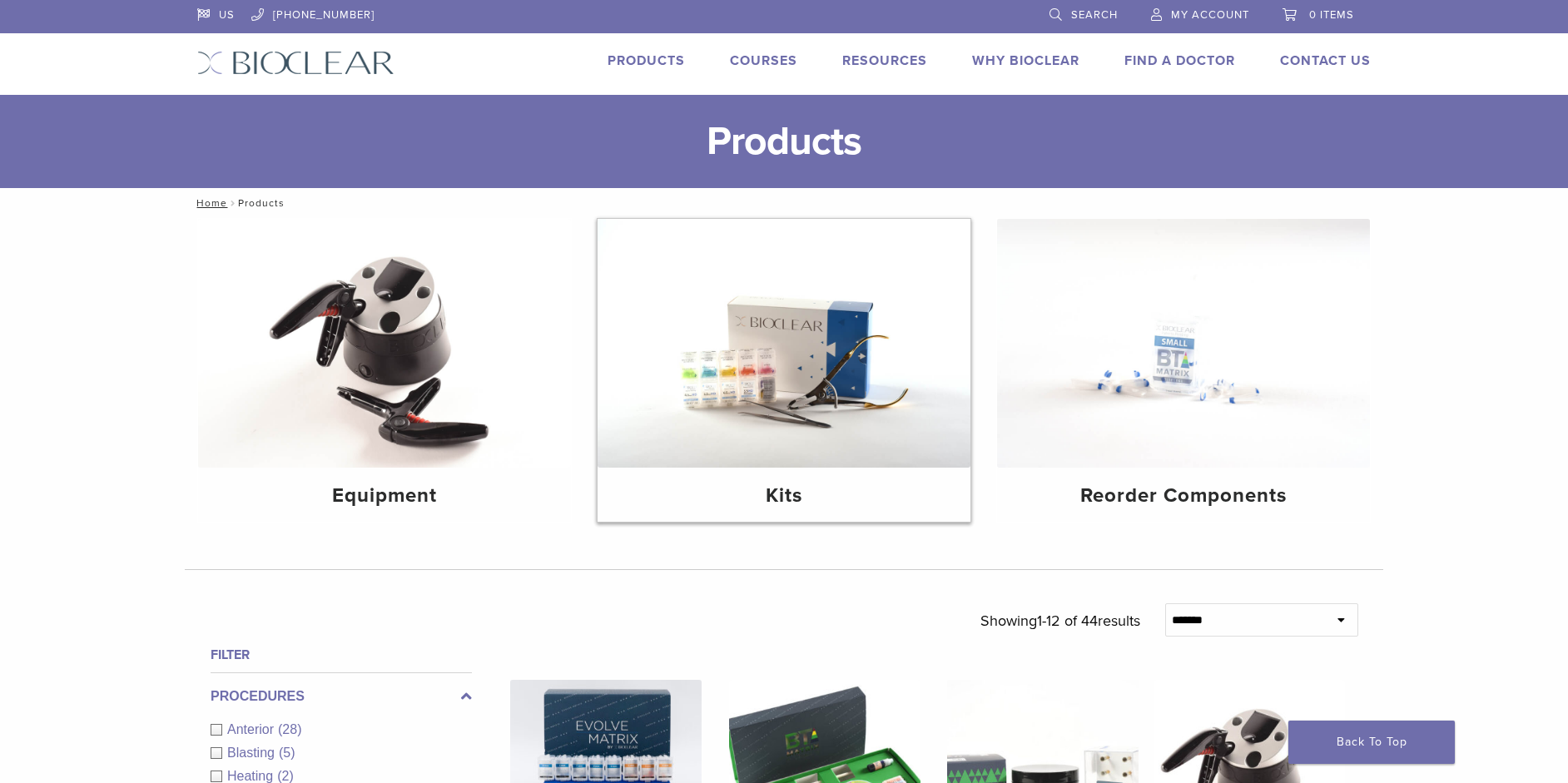
click at [820, 467] on img at bounding box center [784, 343] width 373 height 249
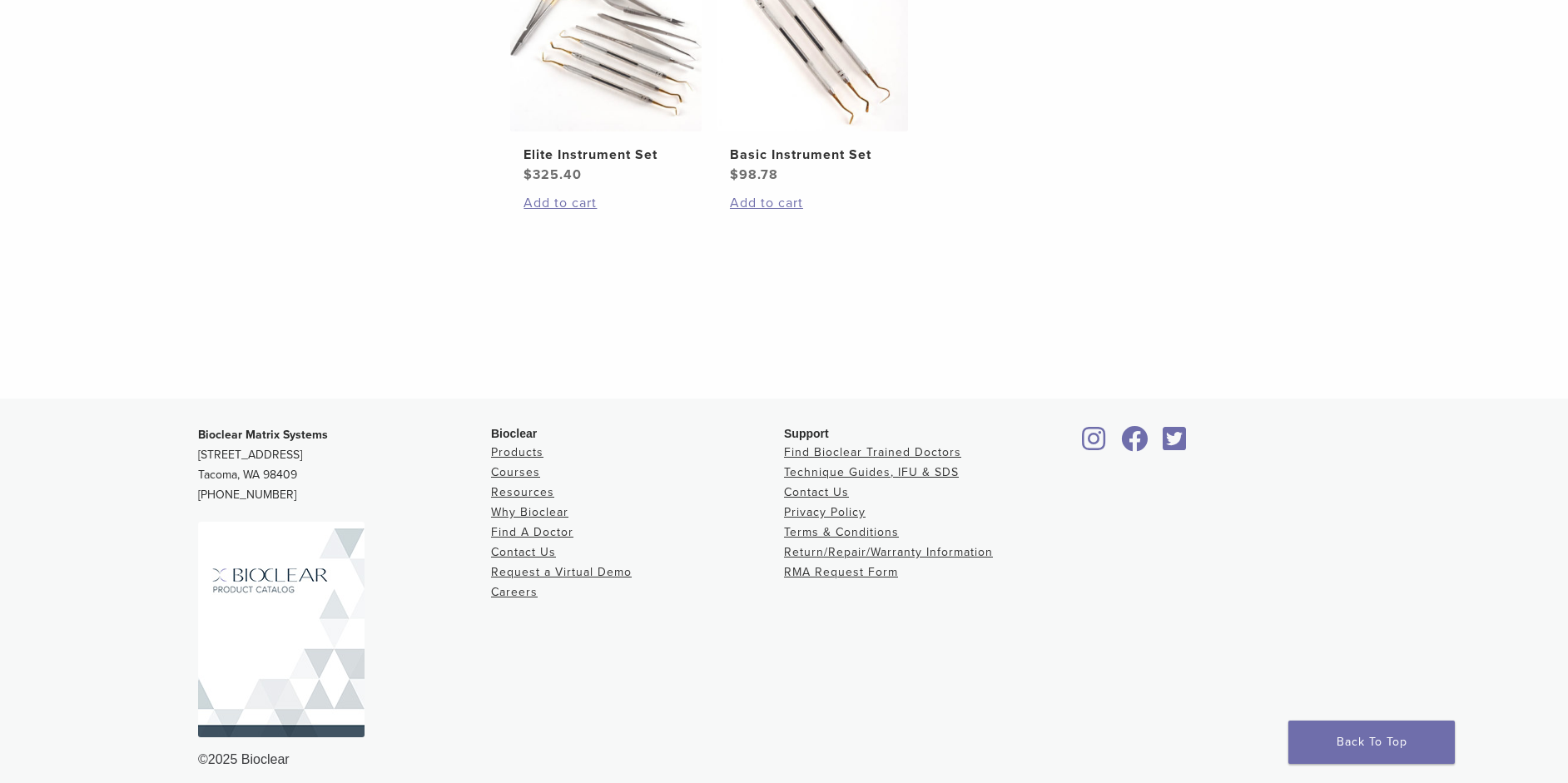
scroll to position [1120, 0]
